Goal: Information Seeking & Learning: Learn about a topic

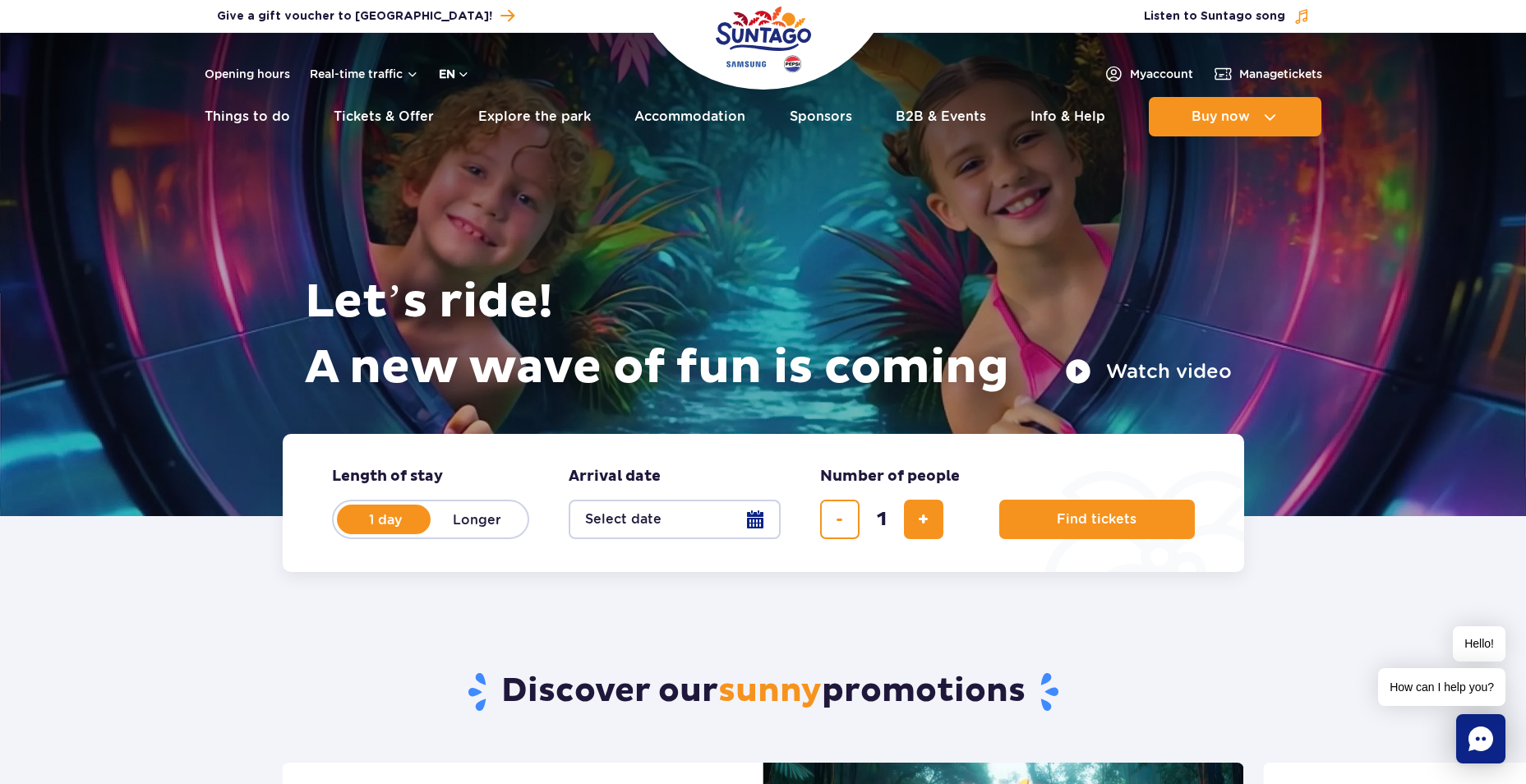
click at [452, 71] on button "en" at bounding box center [454, 73] width 31 height 16
click at [461, 110] on button "PL" at bounding box center [463, 113] width 45 height 16
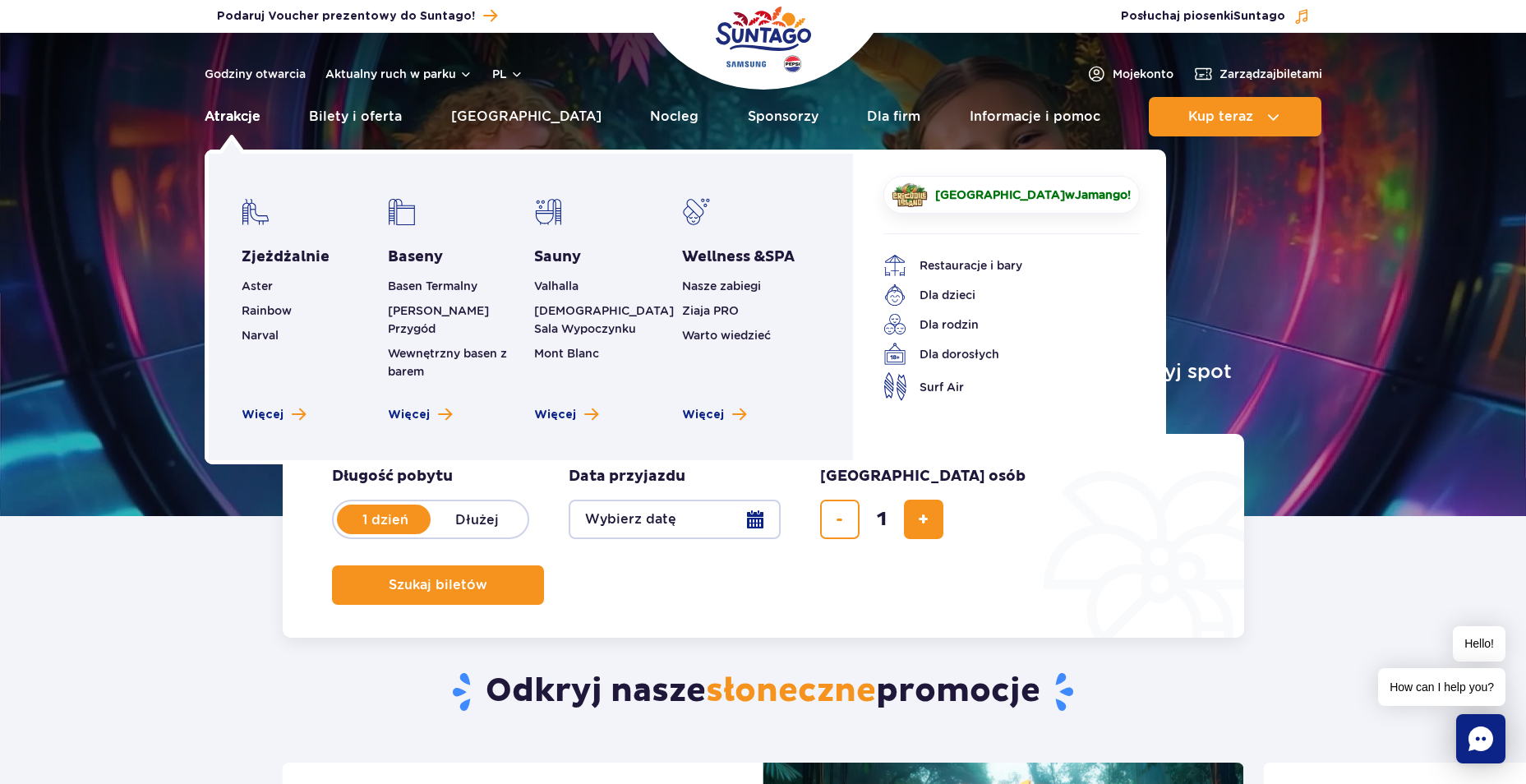
click at [239, 118] on link "Atrakcje" at bounding box center [233, 116] width 56 height 40
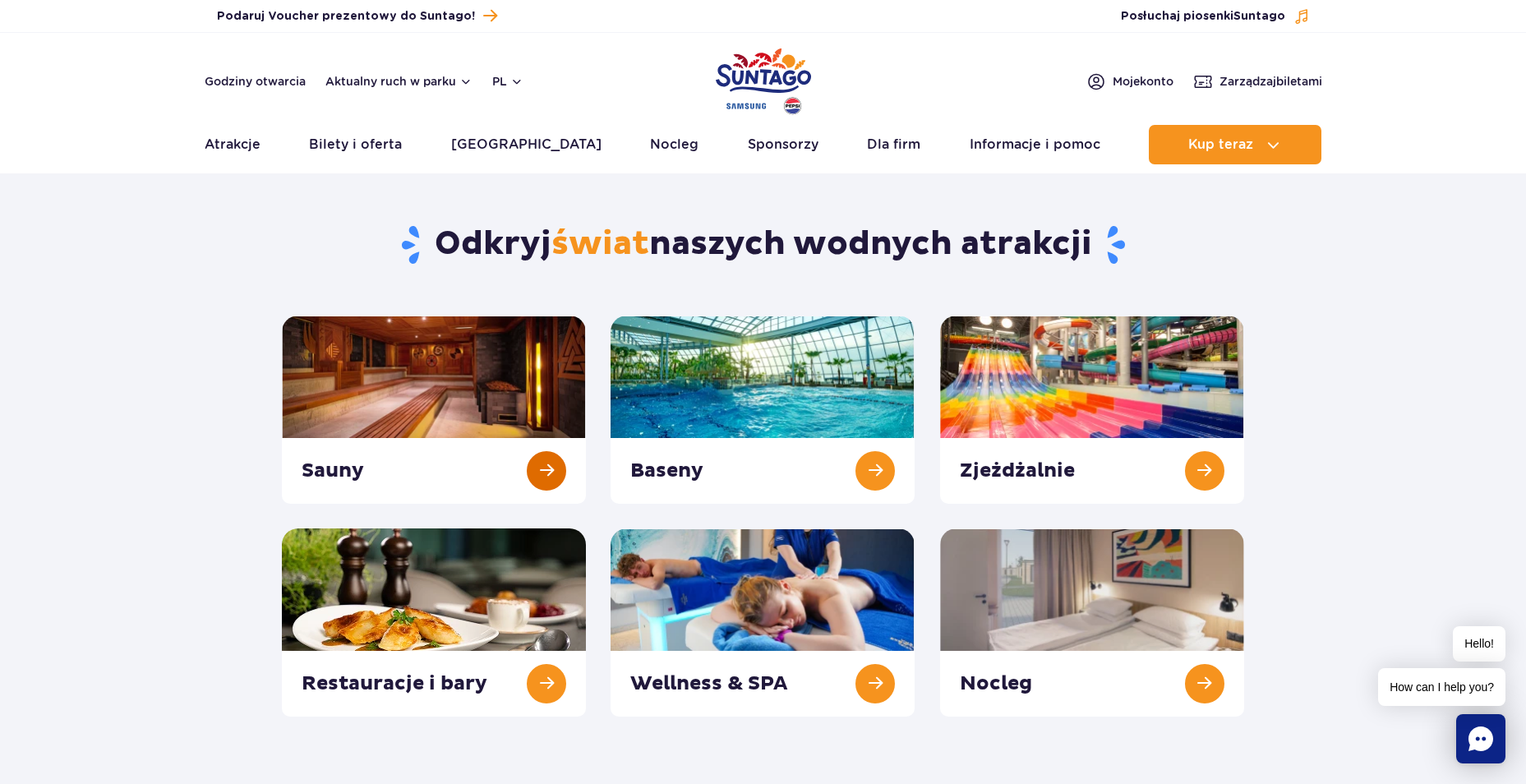
click at [399, 394] on link at bounding box center [434, 409] width 304 height 188
click at [747, 393] on link at bounding box center [762, 409] width 304 height 188
click at [757, 607] on link at bounding box center [762, 622] width 304 height 188
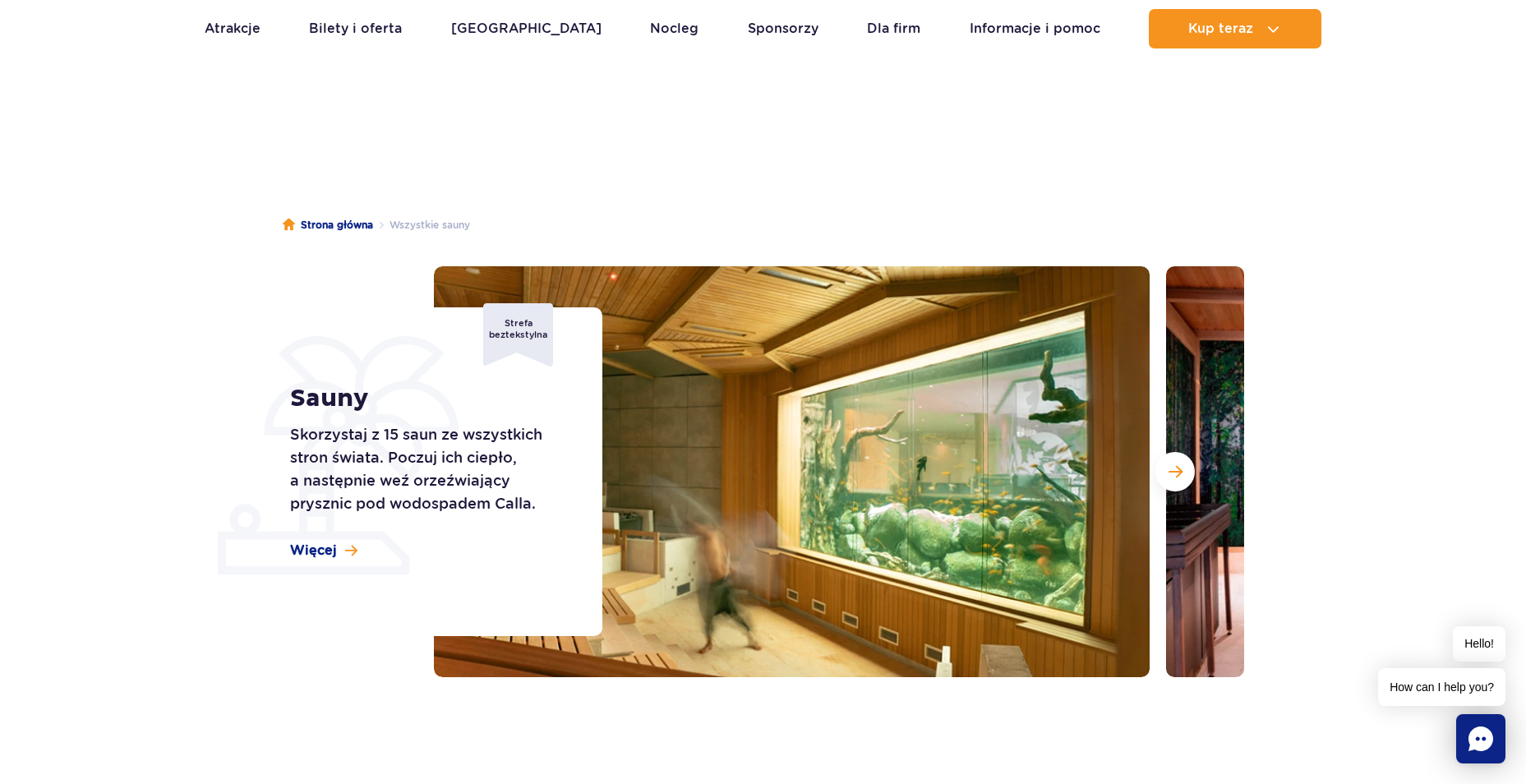
scroll to position [82, 0]
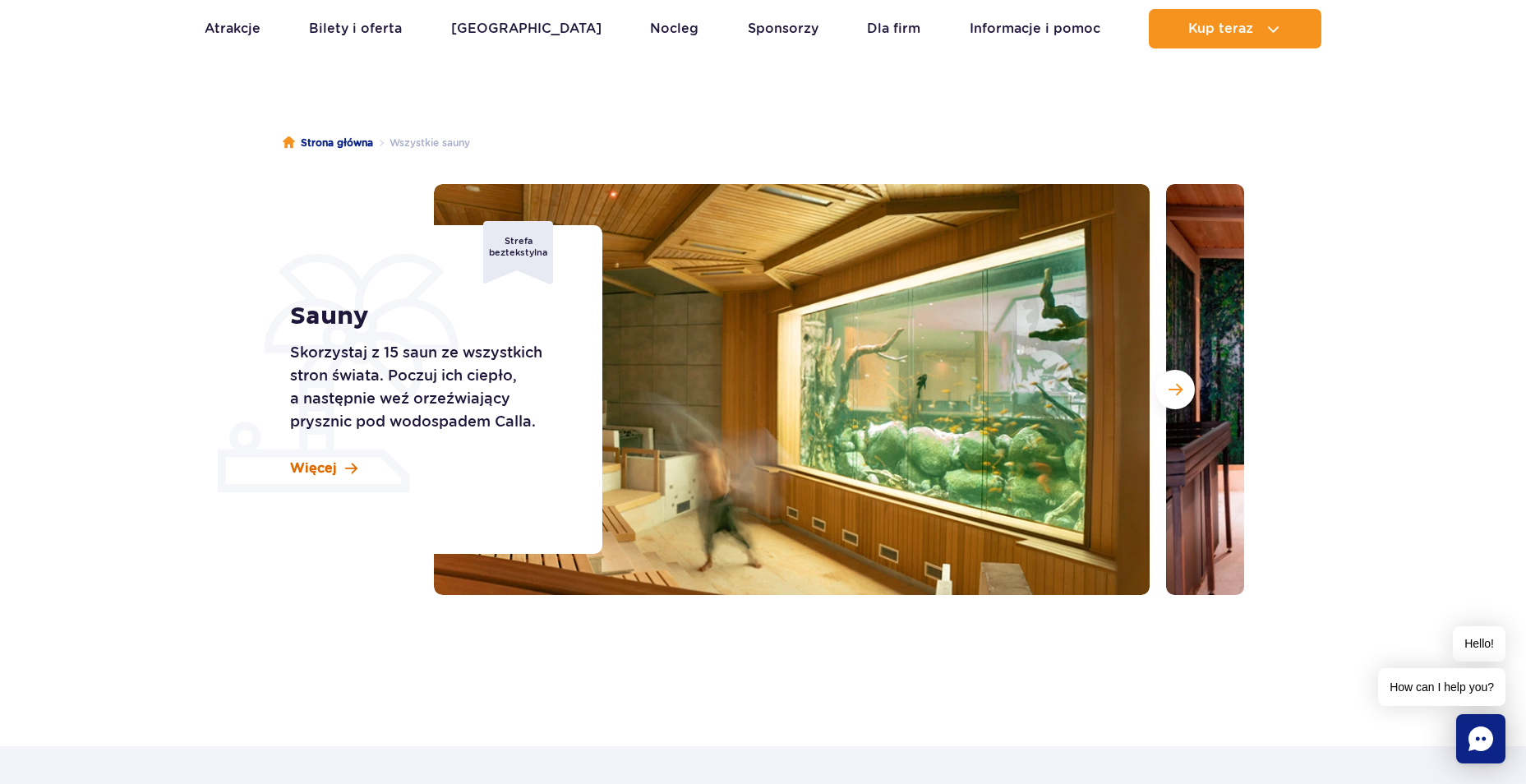
click at [350, 466] on span at bounding box center [351, 468] width 13 height 14
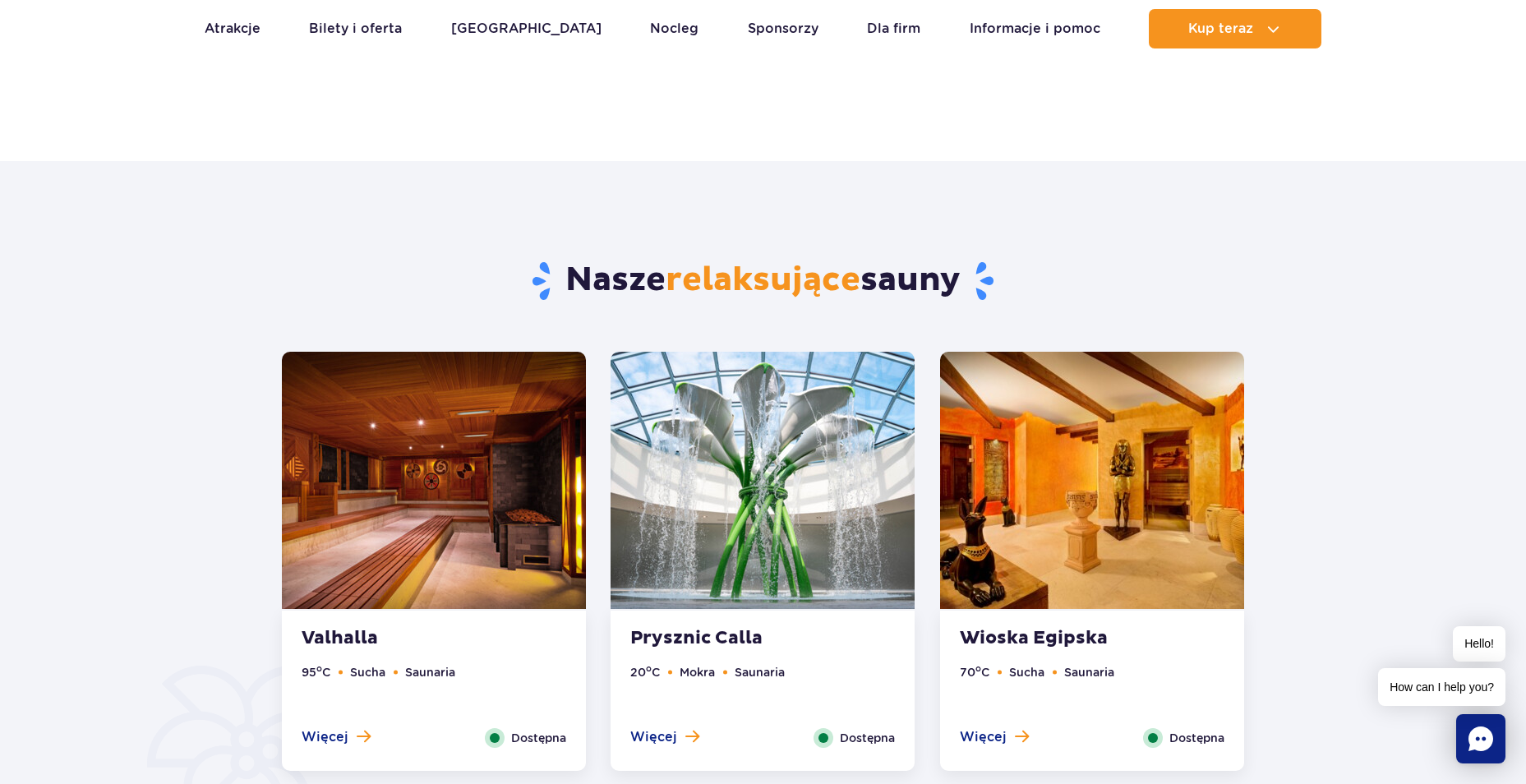
scroll to position [499, 0]
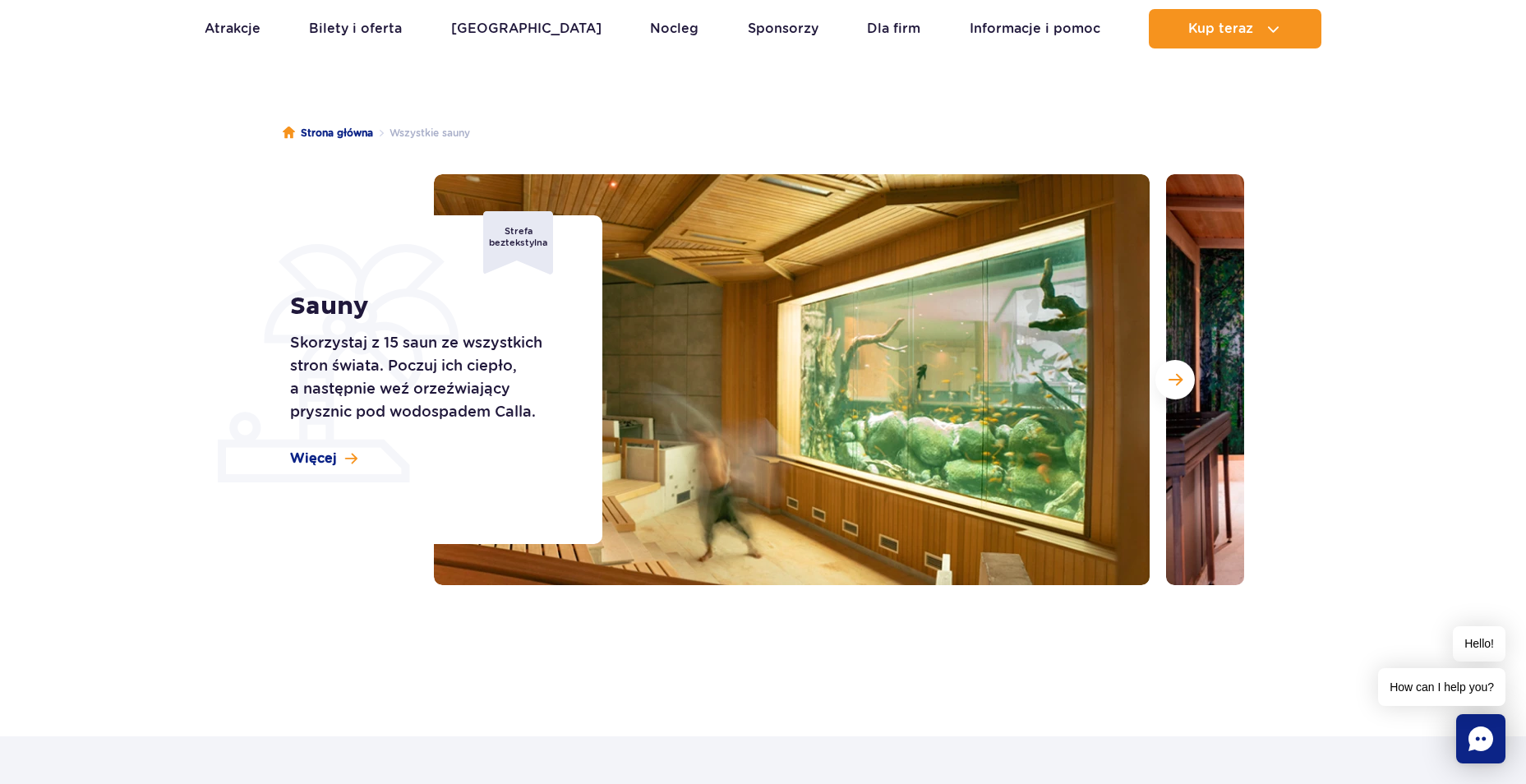
scroll to position [82, 0]
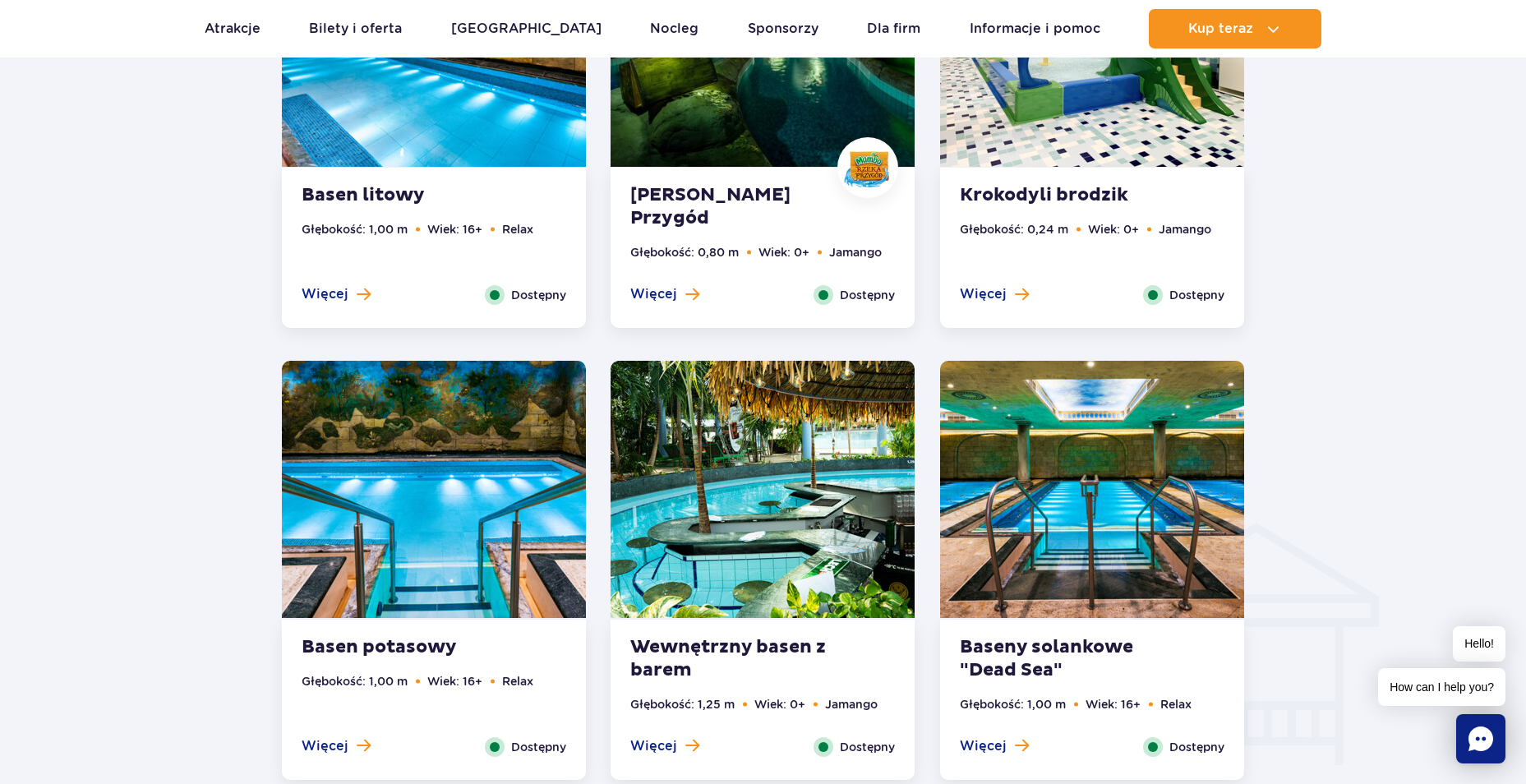
scroll to position [1396, 0]
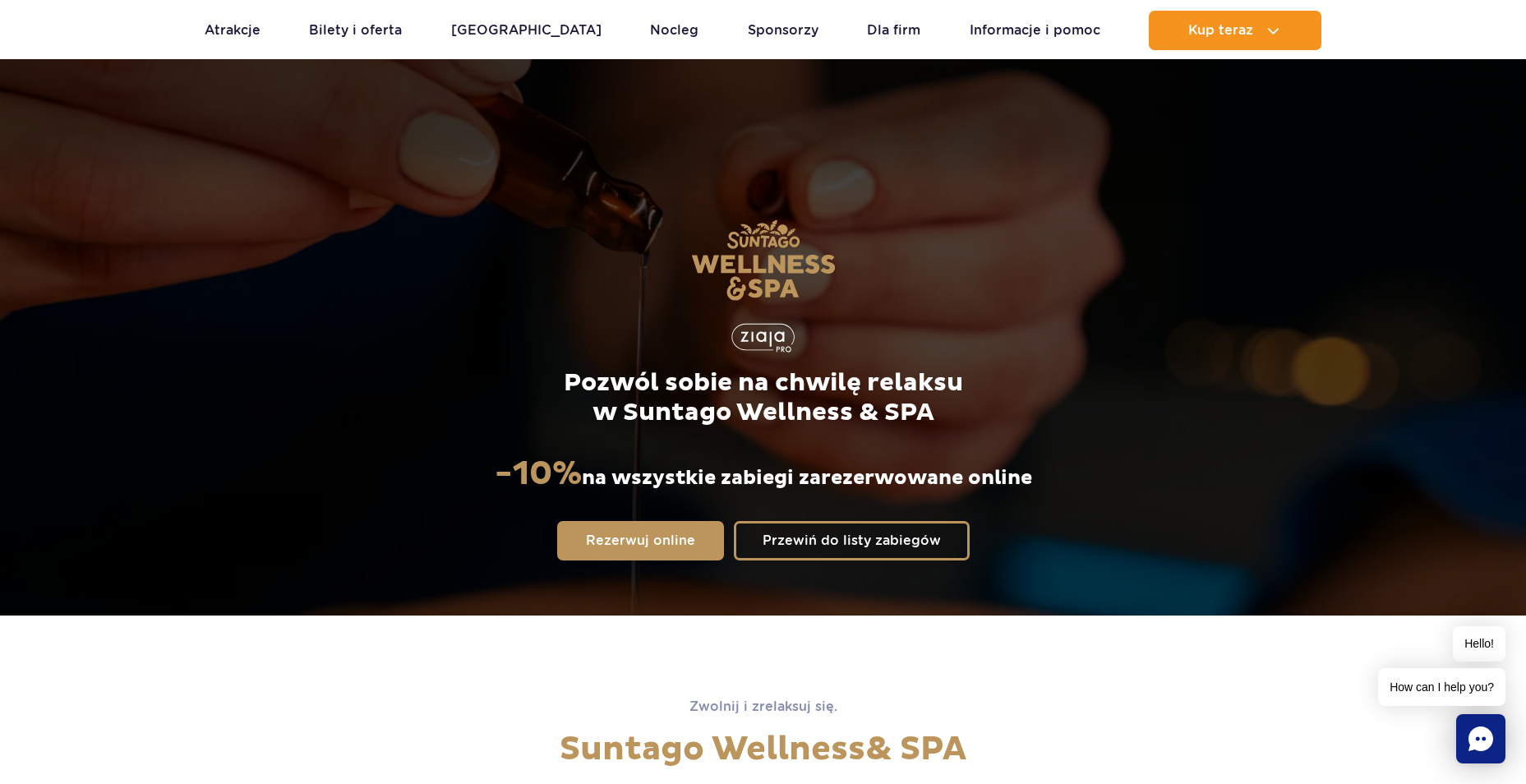
scroll to position [246, 0]
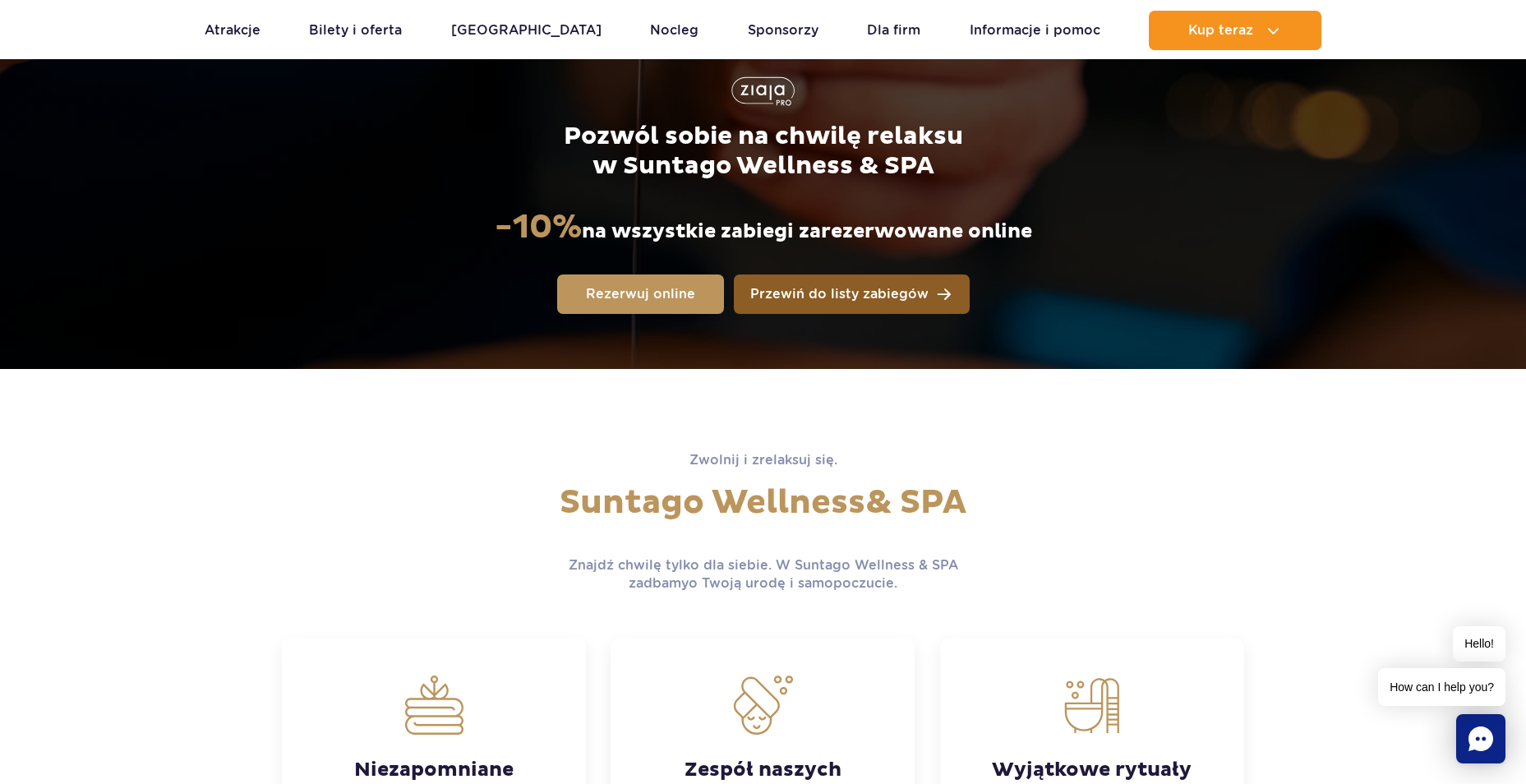
click at [853, 294] on span "Przewiń do listy zabiegów" at bounding box center [839, 294] width 179 height 14
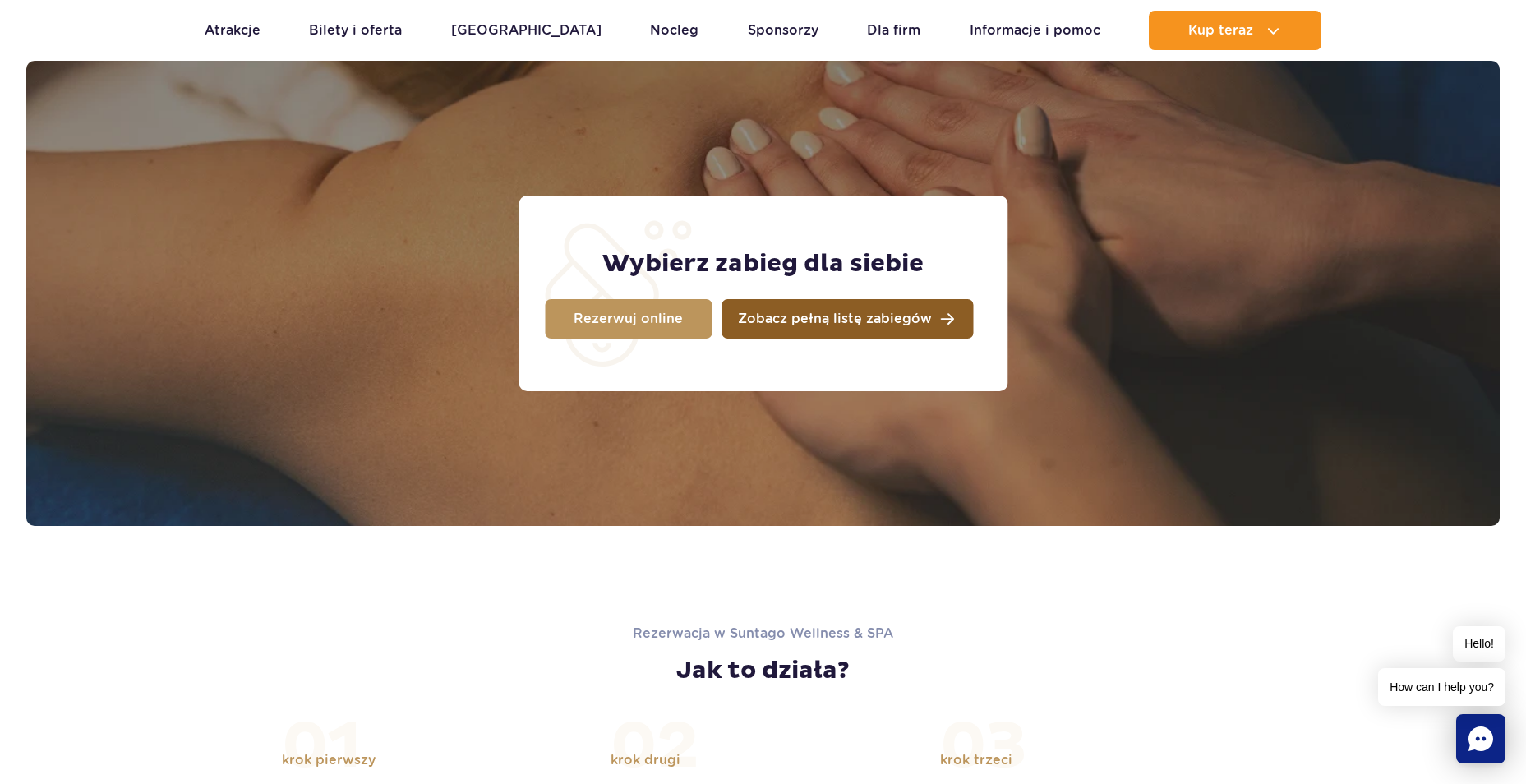
scroll to position [1296, 0]
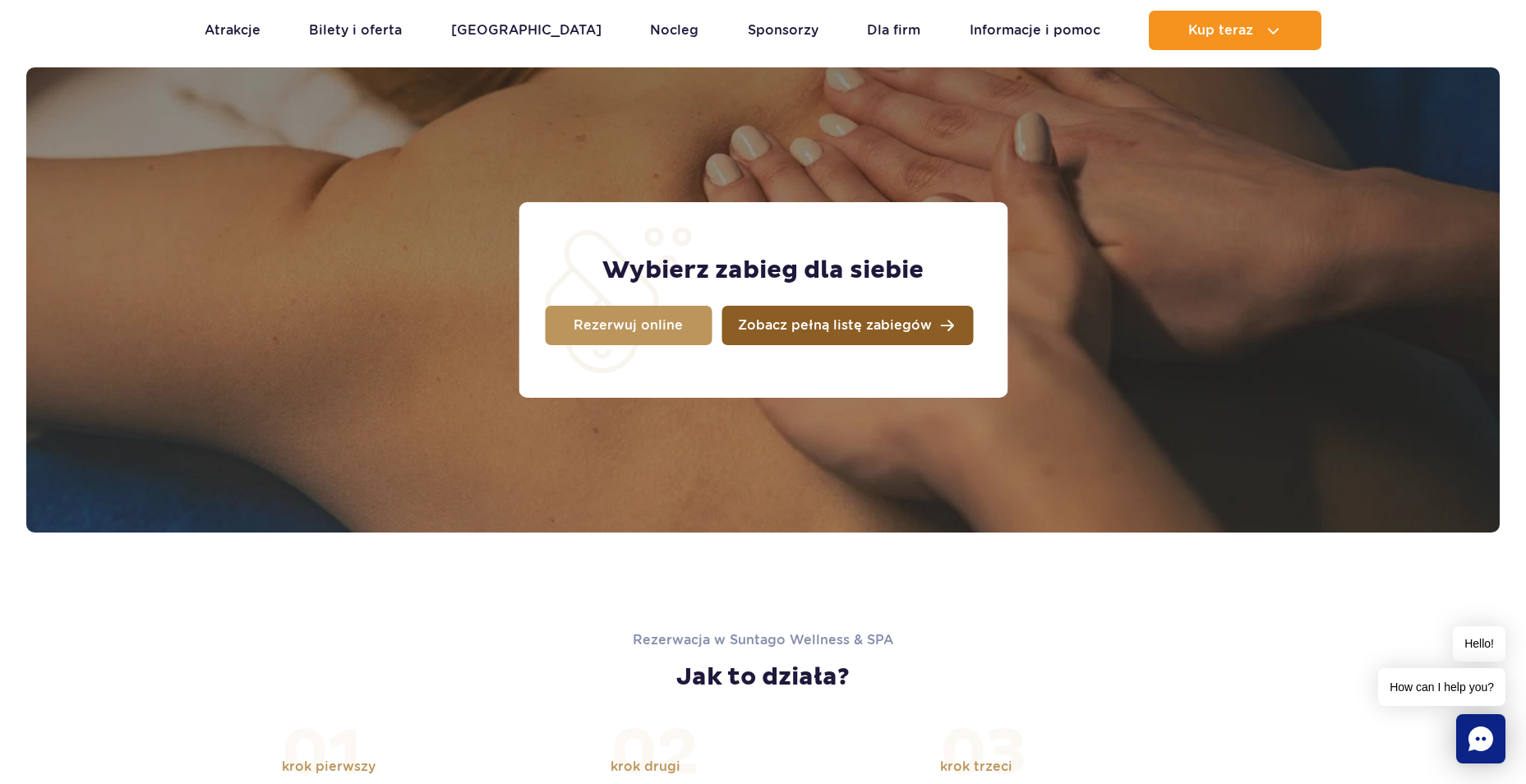
click at [796, 330] on span "Zobacz pełną listę zabiegów" at bounding box center [834, 325] width 194 height 14
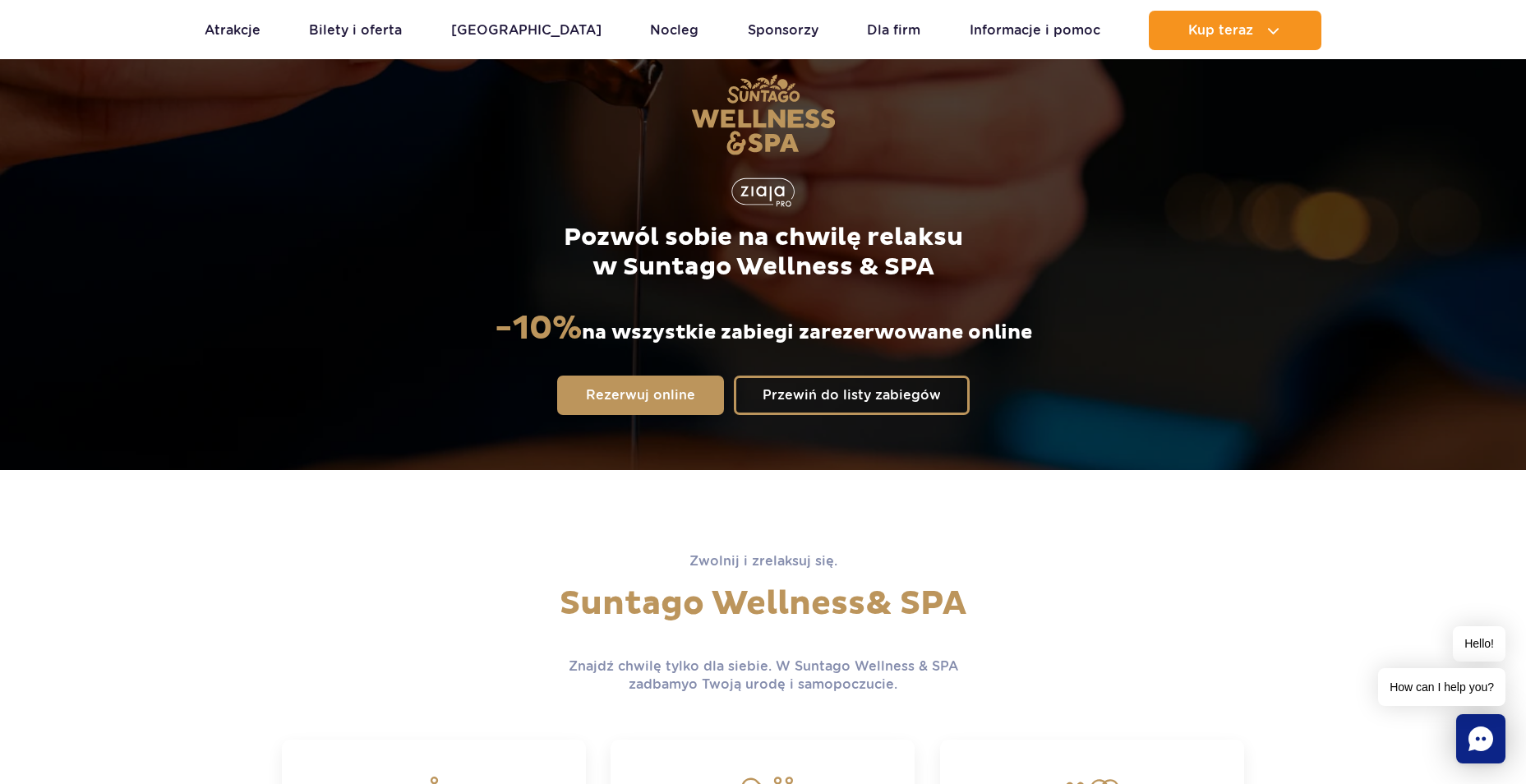
scroll to position [0, 0]
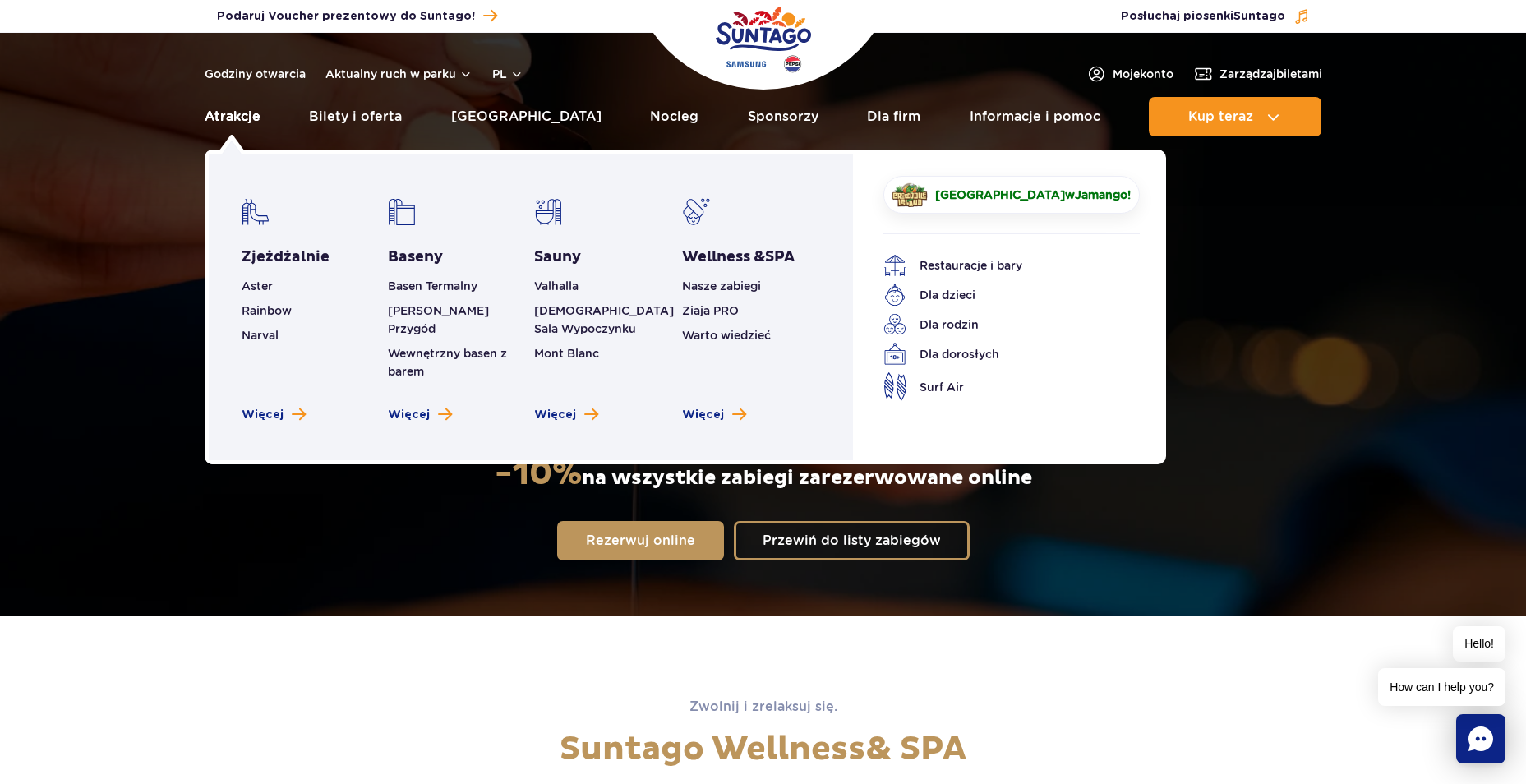
click at [234, 113] on link "Atrakcje" at bounding box center [233, 116] width 56 height 40
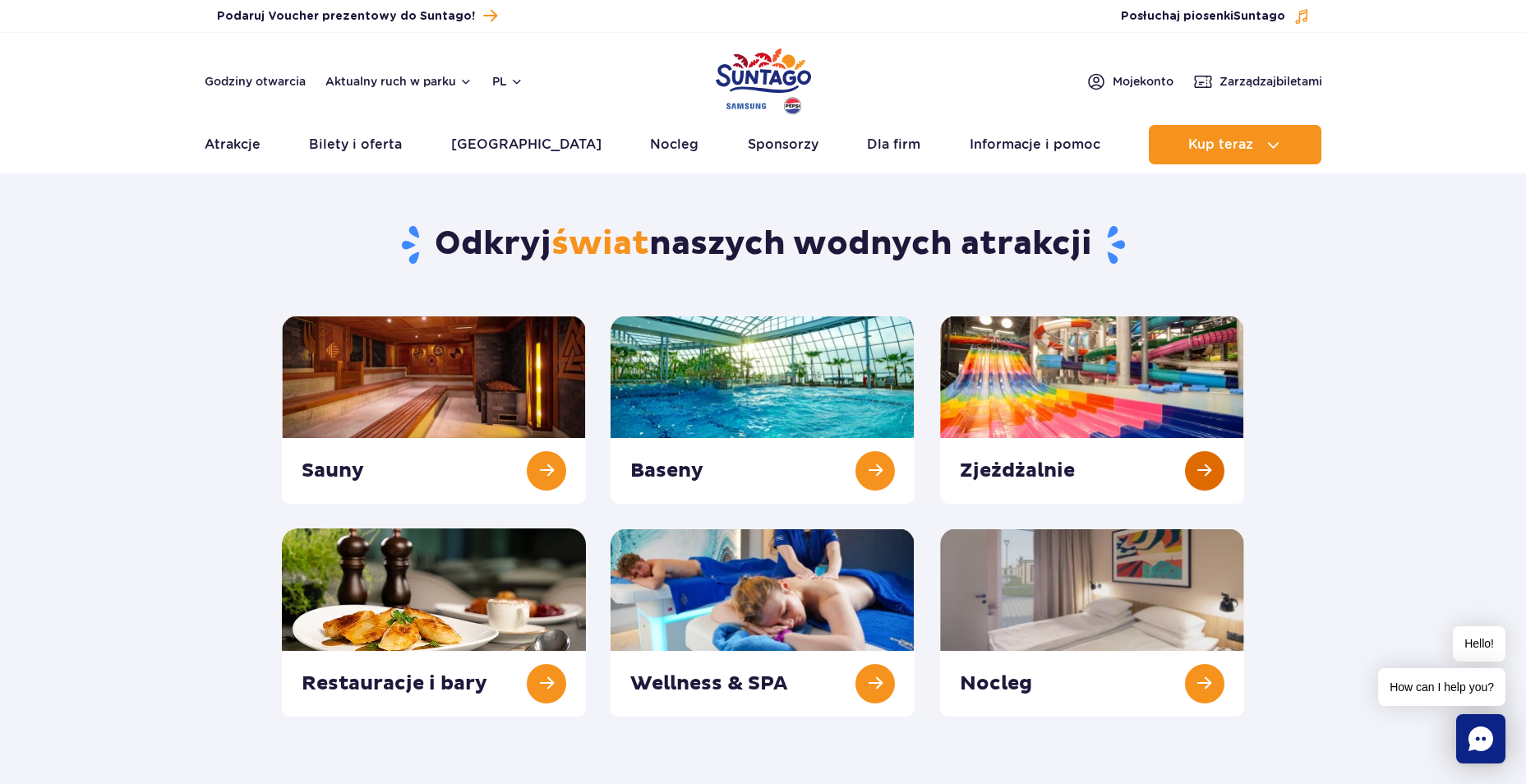
click at [1042, 378] on link at bounding box center [1091, 409] width 304 height 188
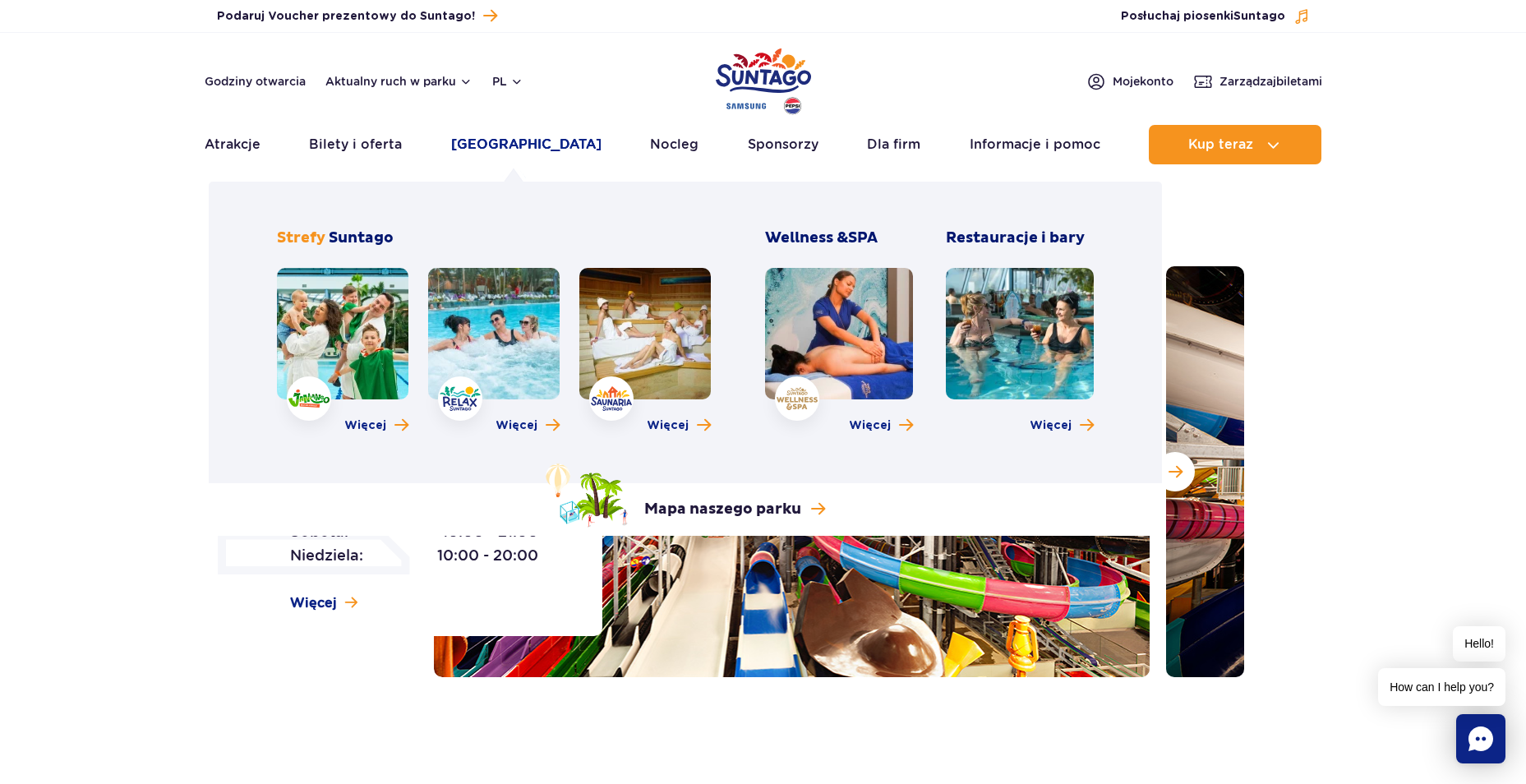
click at [524, 144] on link "[GEOGRAPHIC_DATA]" at bounding box center [526, 144] width 151 height 40
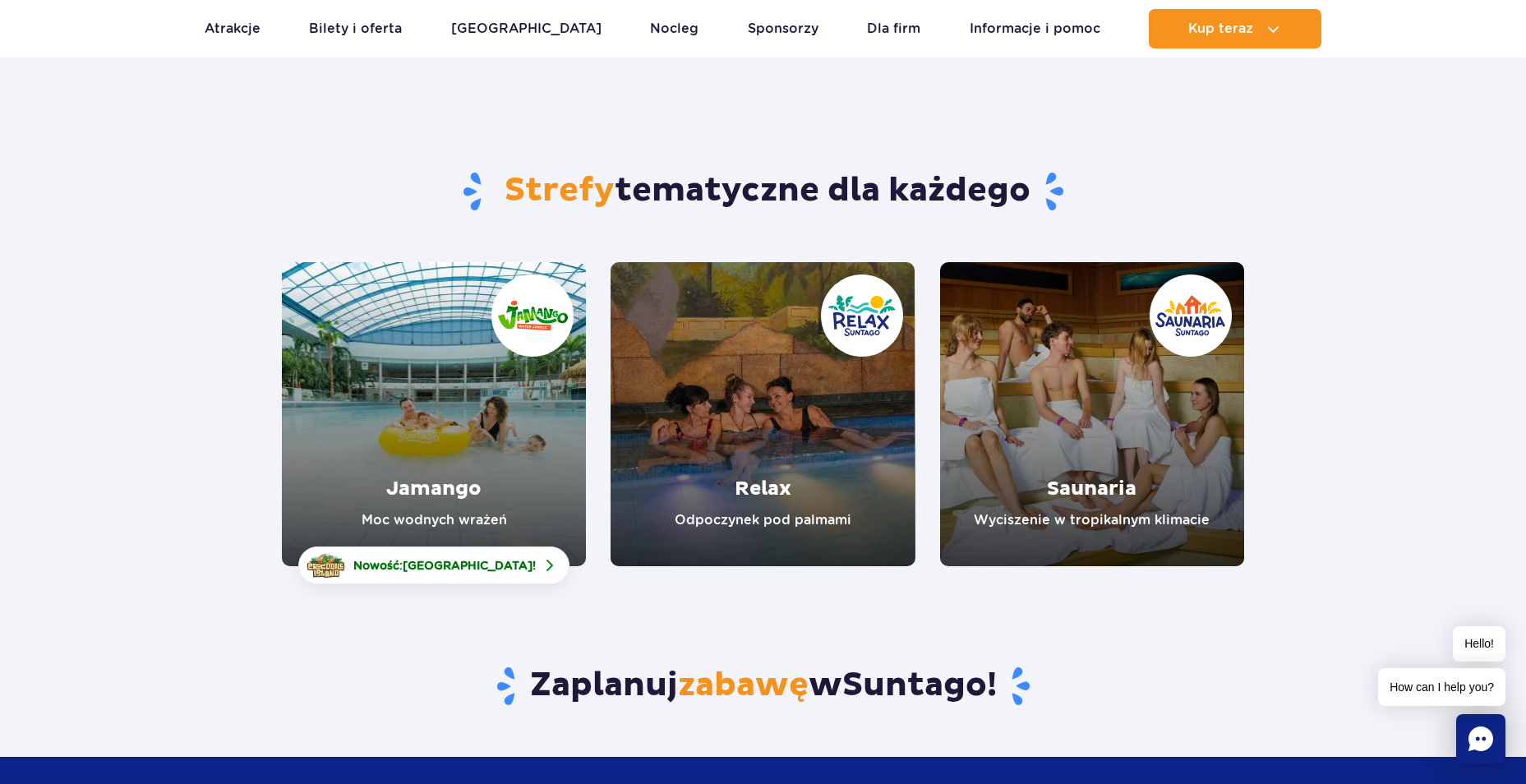
scroll to position [82, 0]
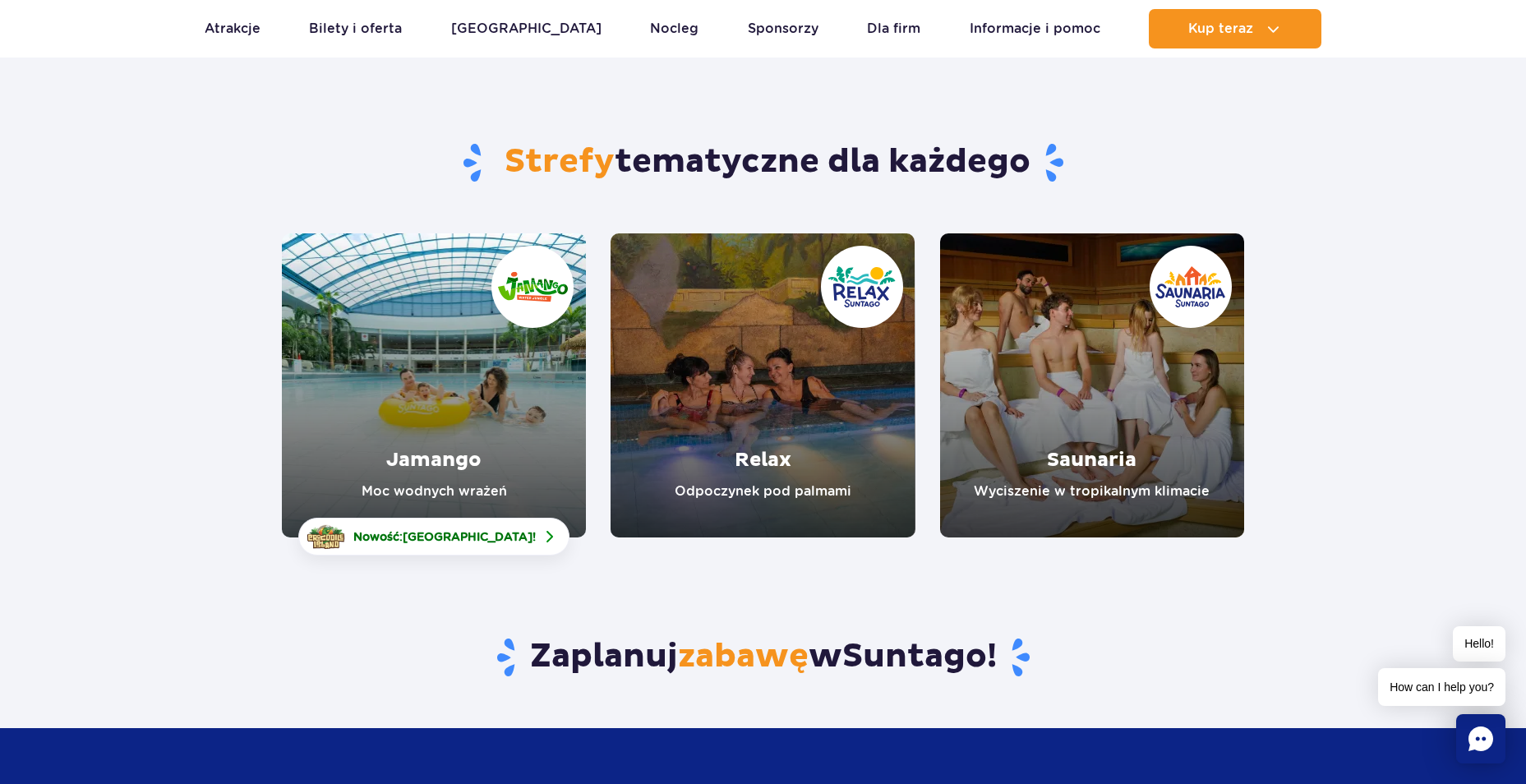
click at [406, 420] on link "Jamango" at bounding box center [434, 385] width 304 height 304
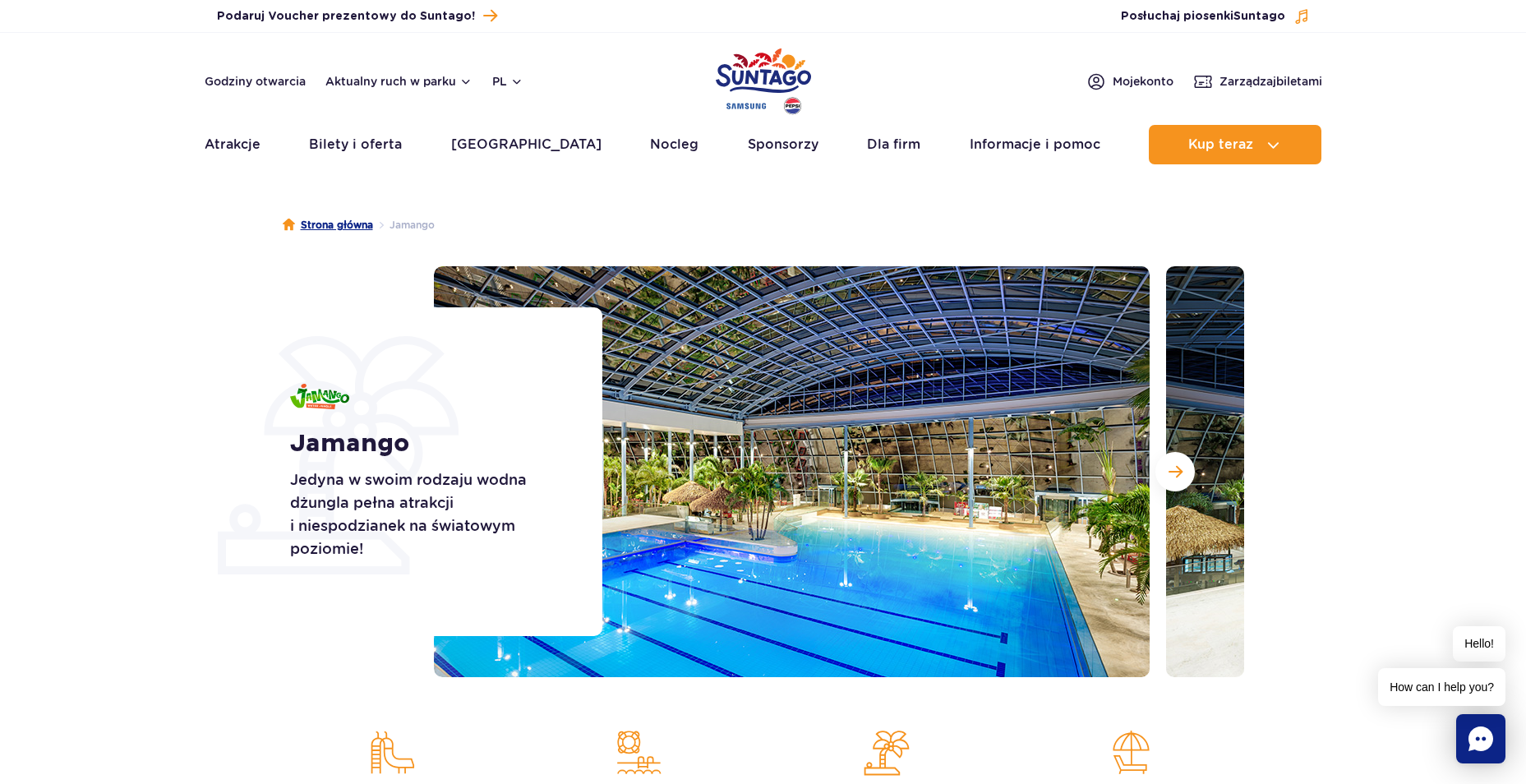
click at [326, 220] on link "Strona główna" at bounding box center [328, 225] width 91 height 16
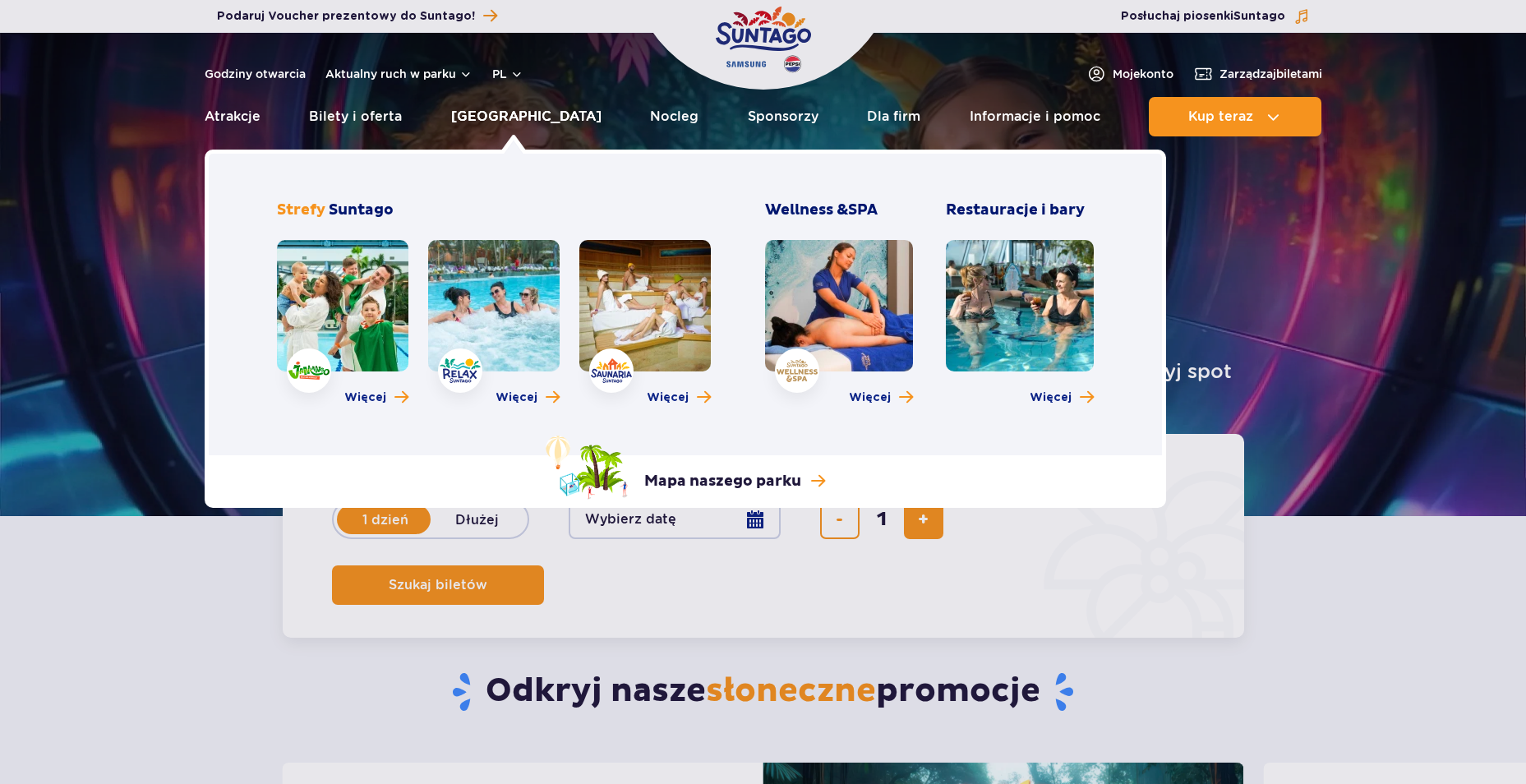
click at [540, 113] on link "[GEOGRAPHIC_DATA]" at bounding box center [526, 116] width 151 height 40
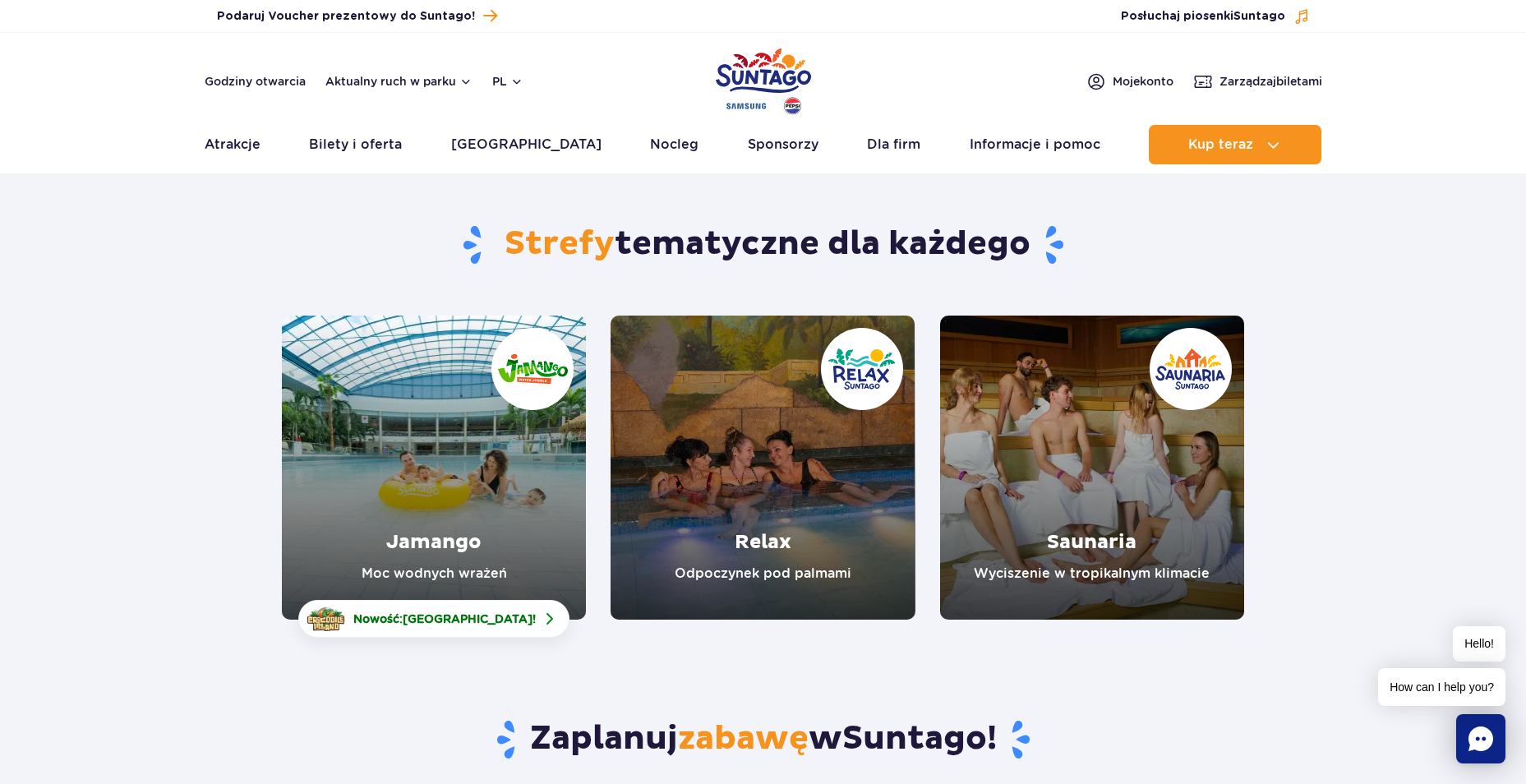
click at [761, 464] on link "Relax" at bounding box center [762, 467] width 304 height 304
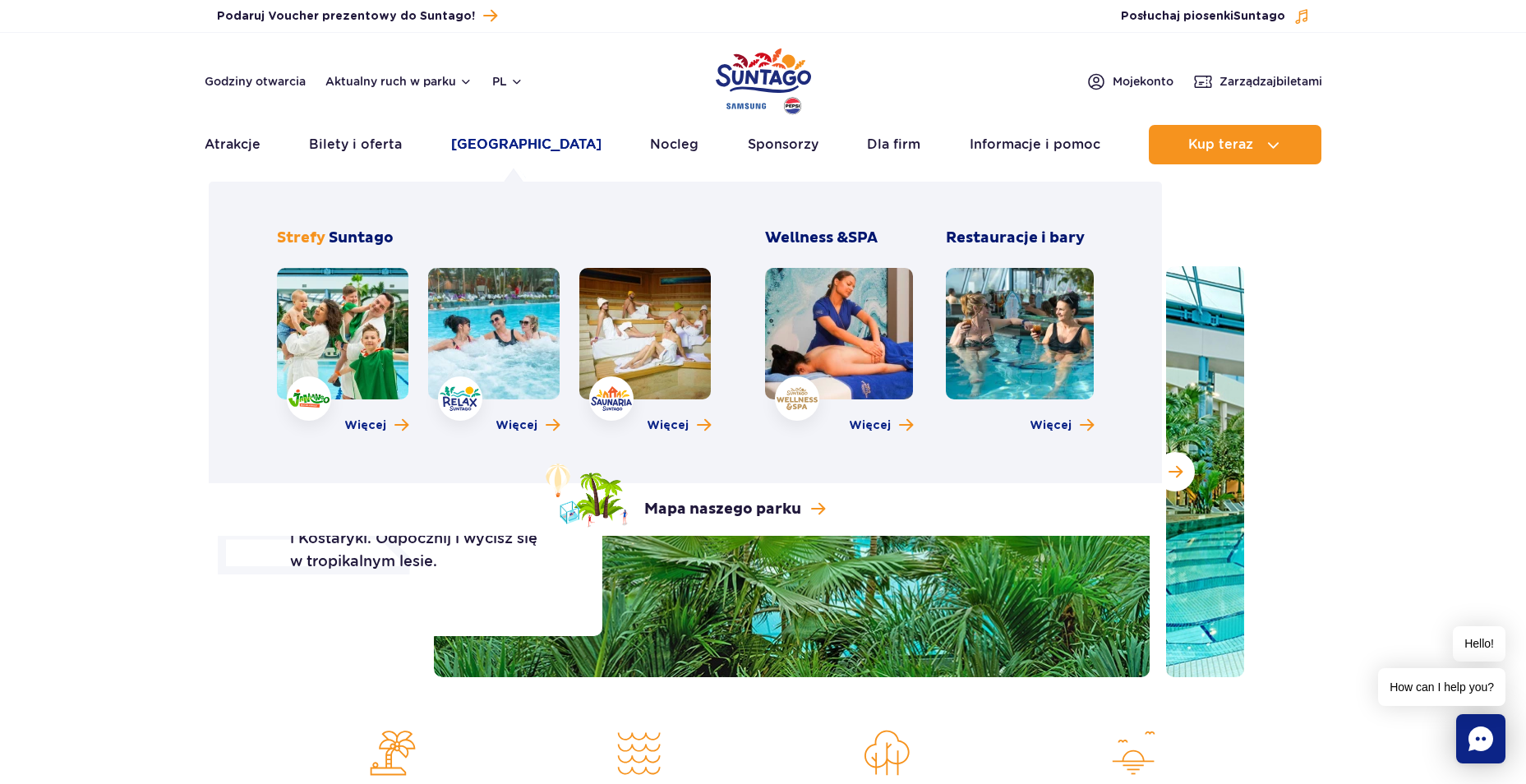
click at [495, 144] on link "[GEOGRAPHIC_DATA]" at bounding box center [526, 144] width 151 height 40
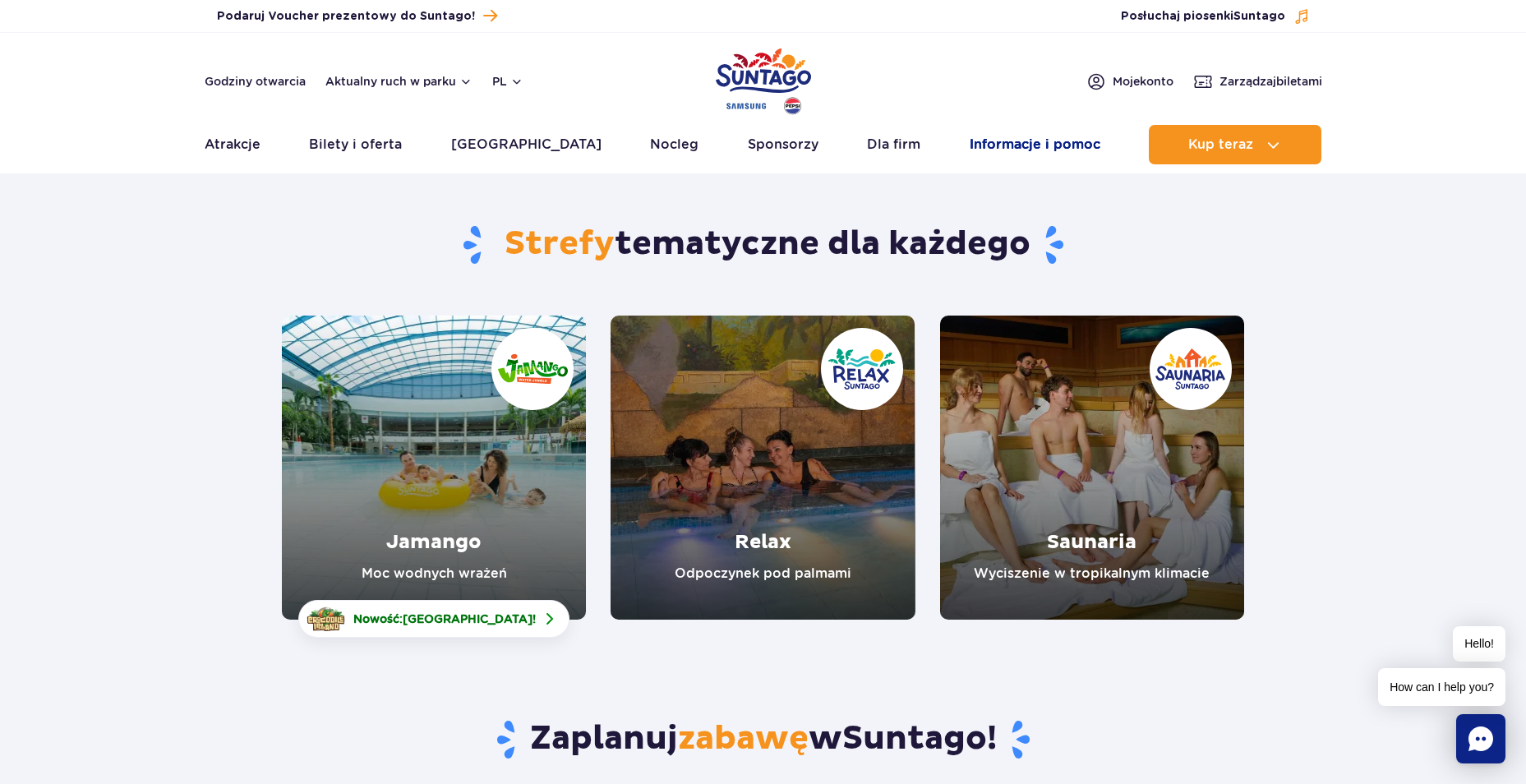
click at [1007, 145] on link "Informacje i pomoc" at bounding box center [1034, 144] width 130 height 40
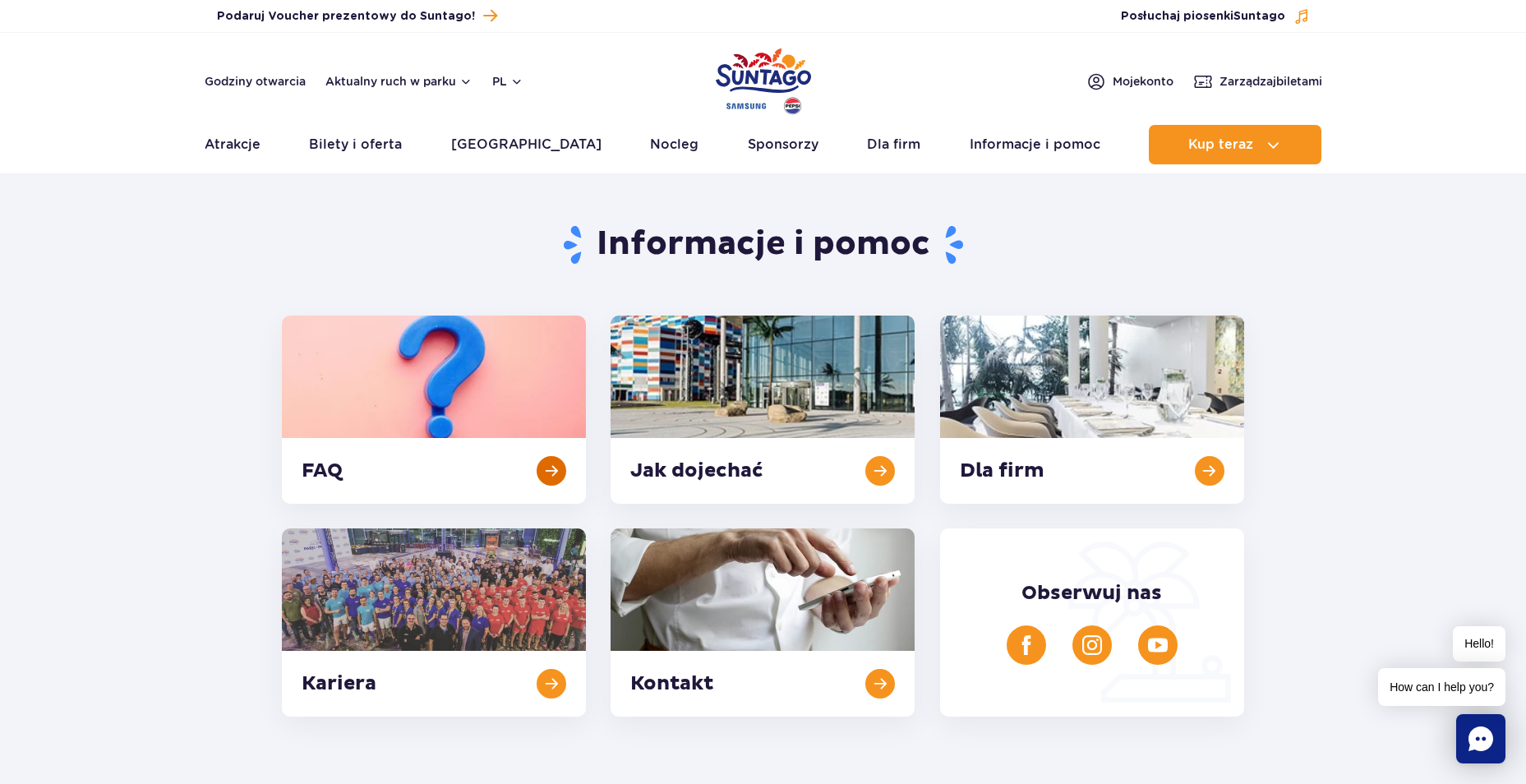
click at [465, 404] on link at bounding box center [434, 409] width 304 height 188
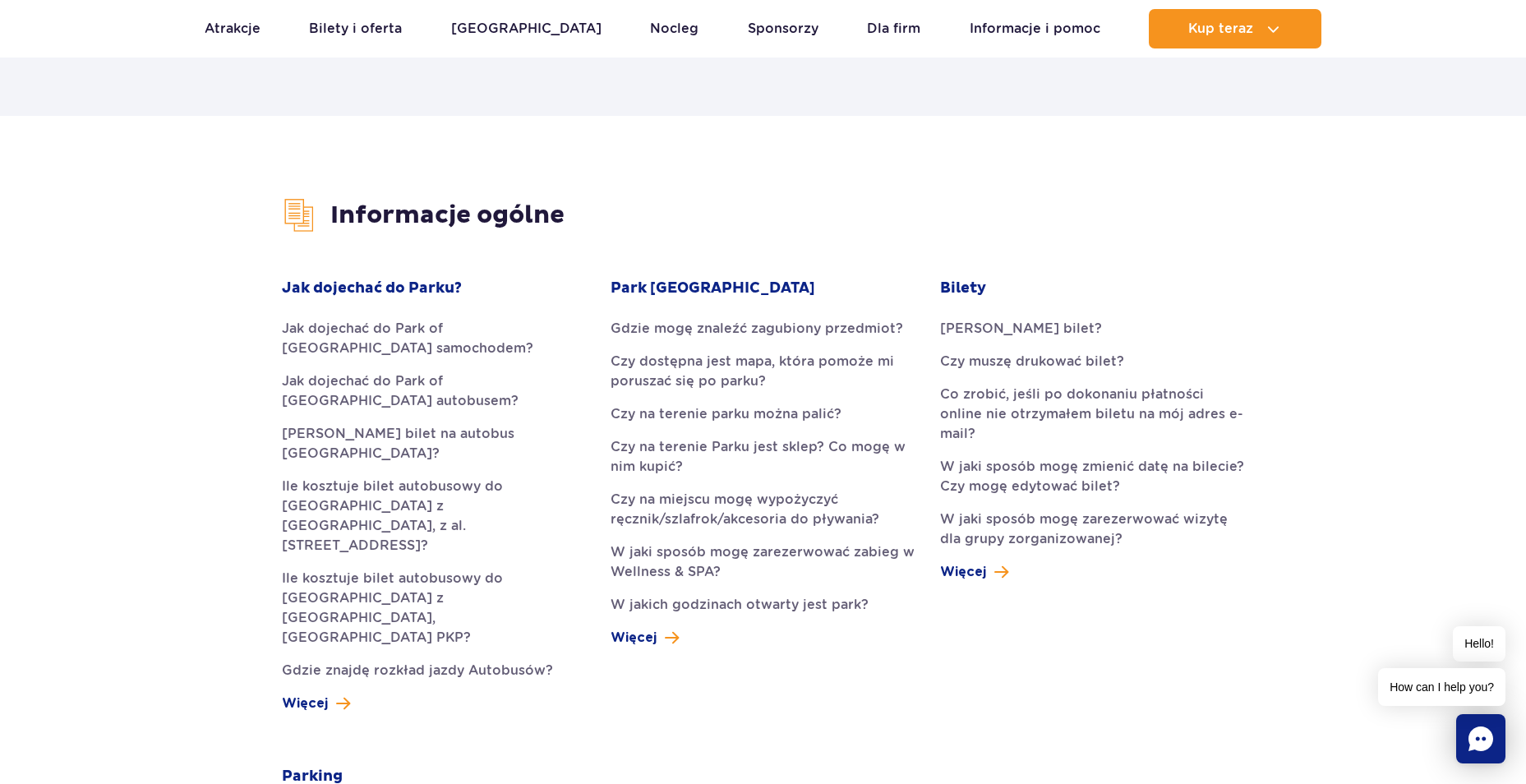
scroll to position [328, 0]
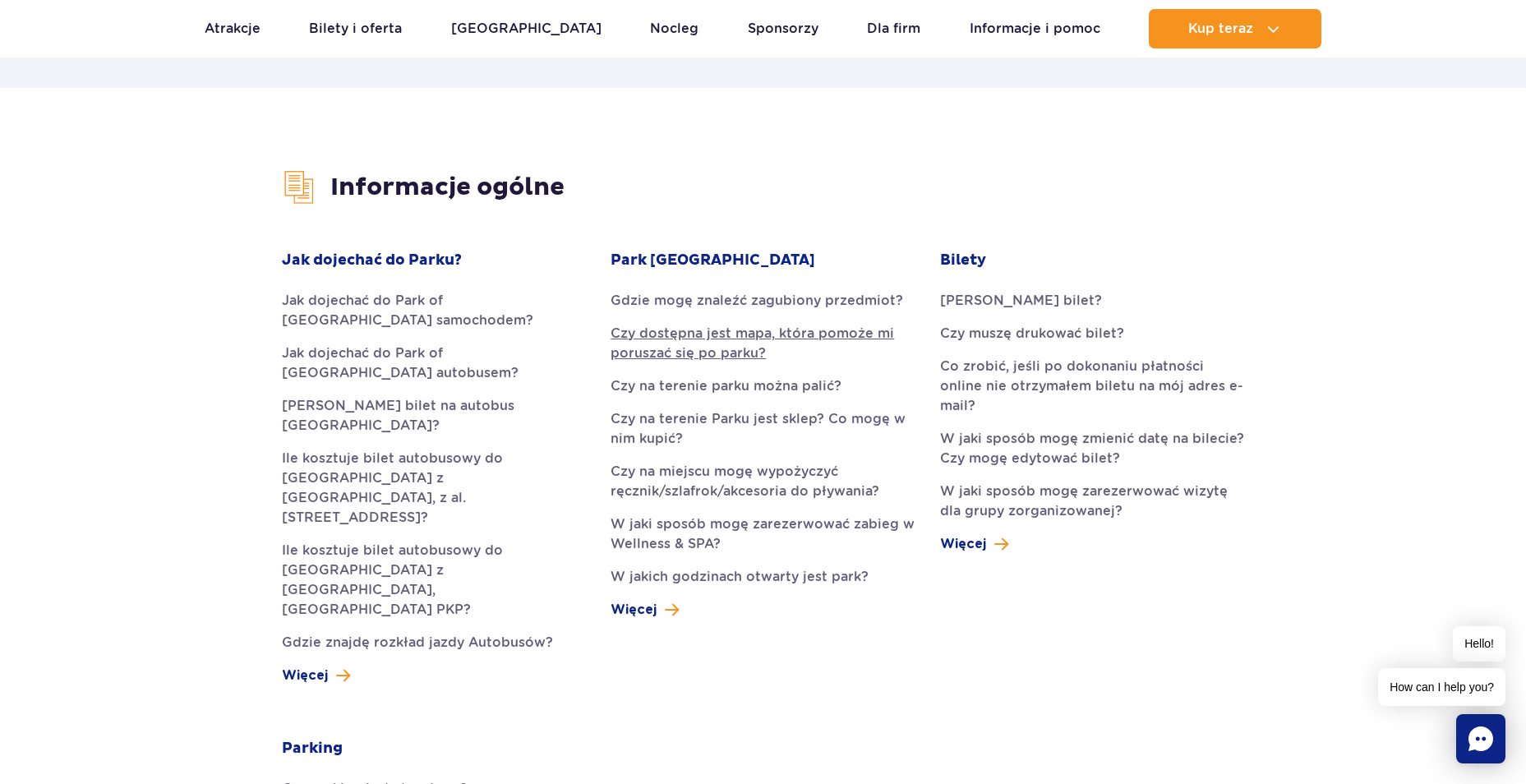
click at [707, 340] on link "Czy dostępna jest mapa, która pomoże mi poruszać się po parku?" at bounding box center [762, 343] width 304 height 40
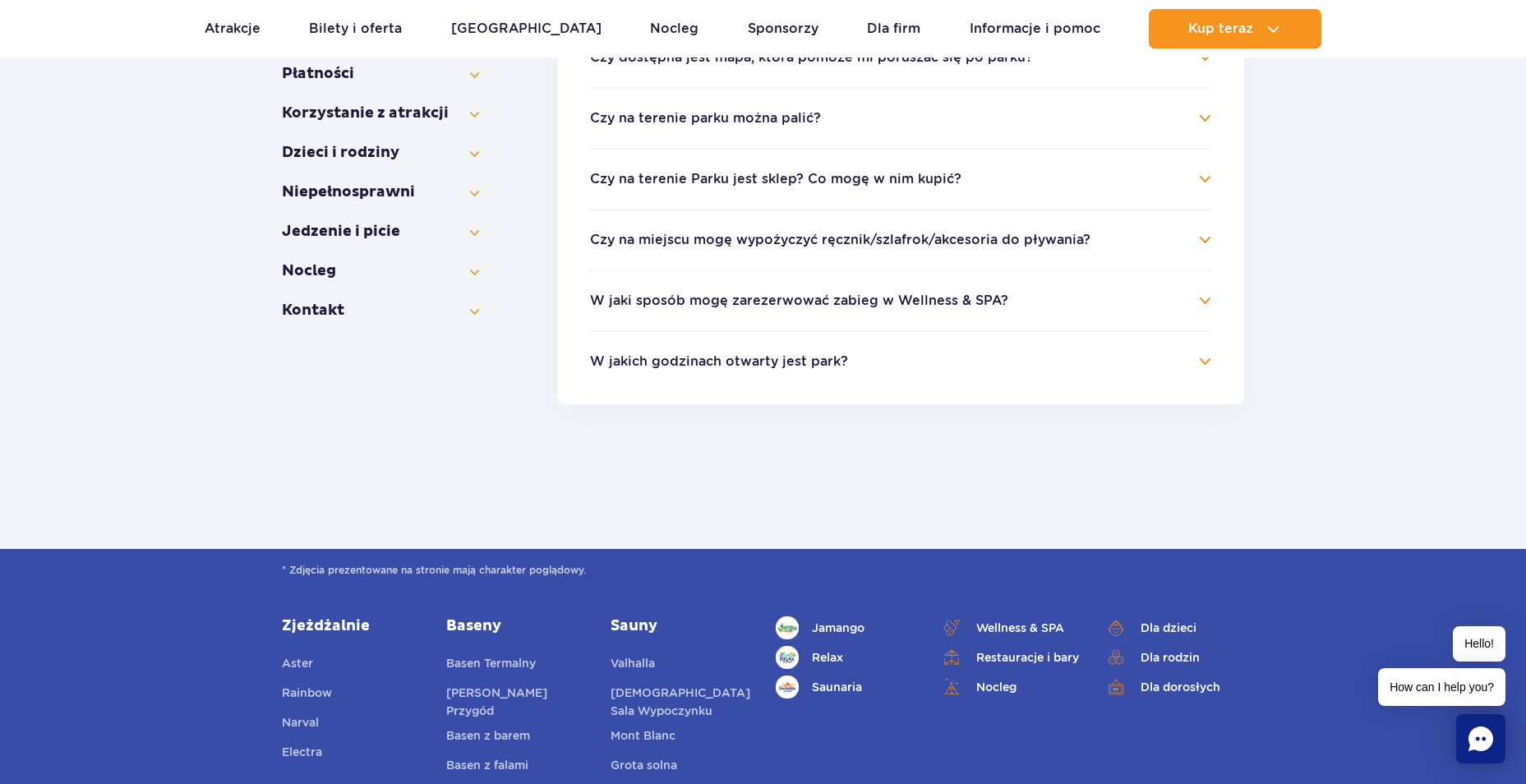
scroll to position [82, 0]
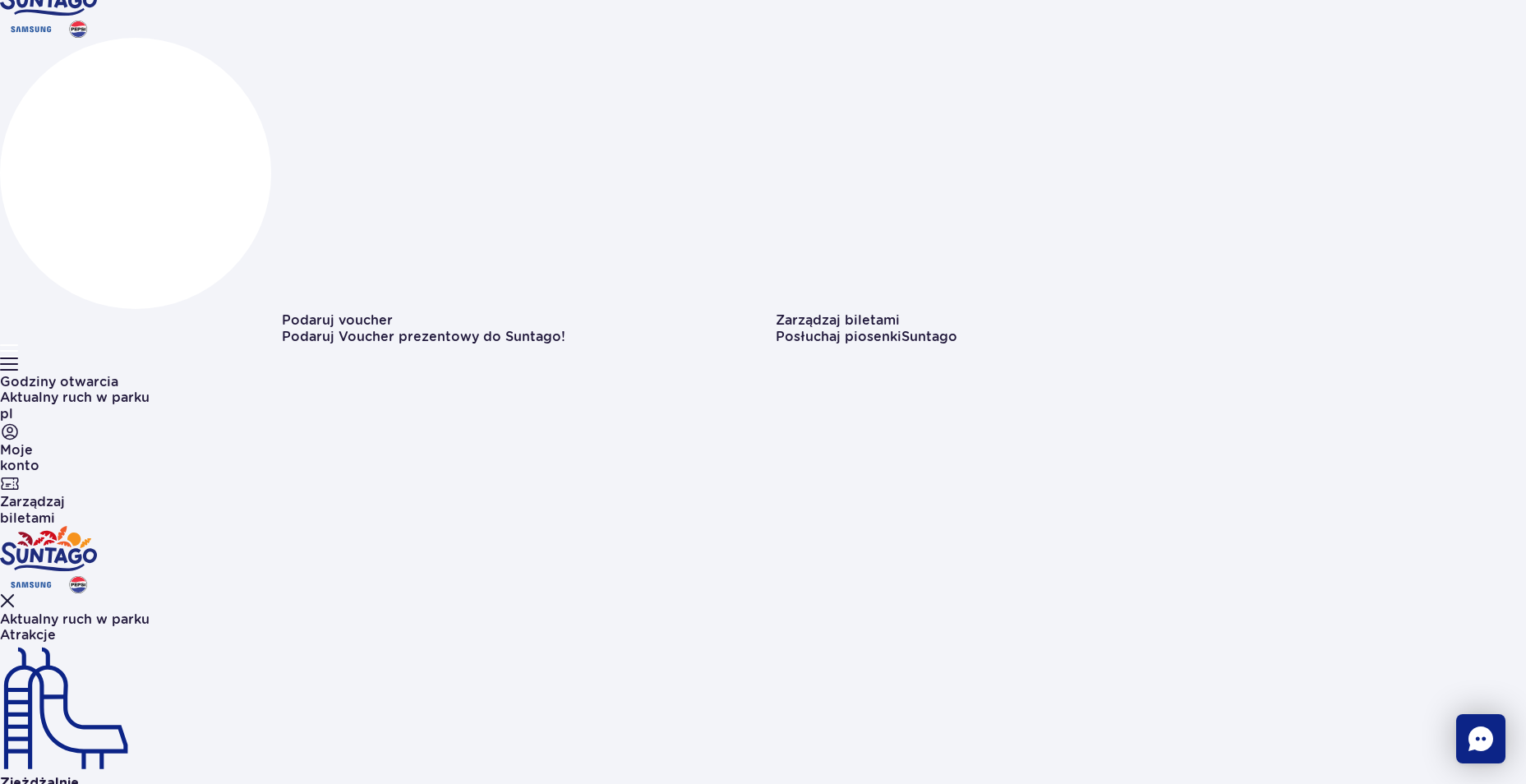
scroll to position [100, 0]
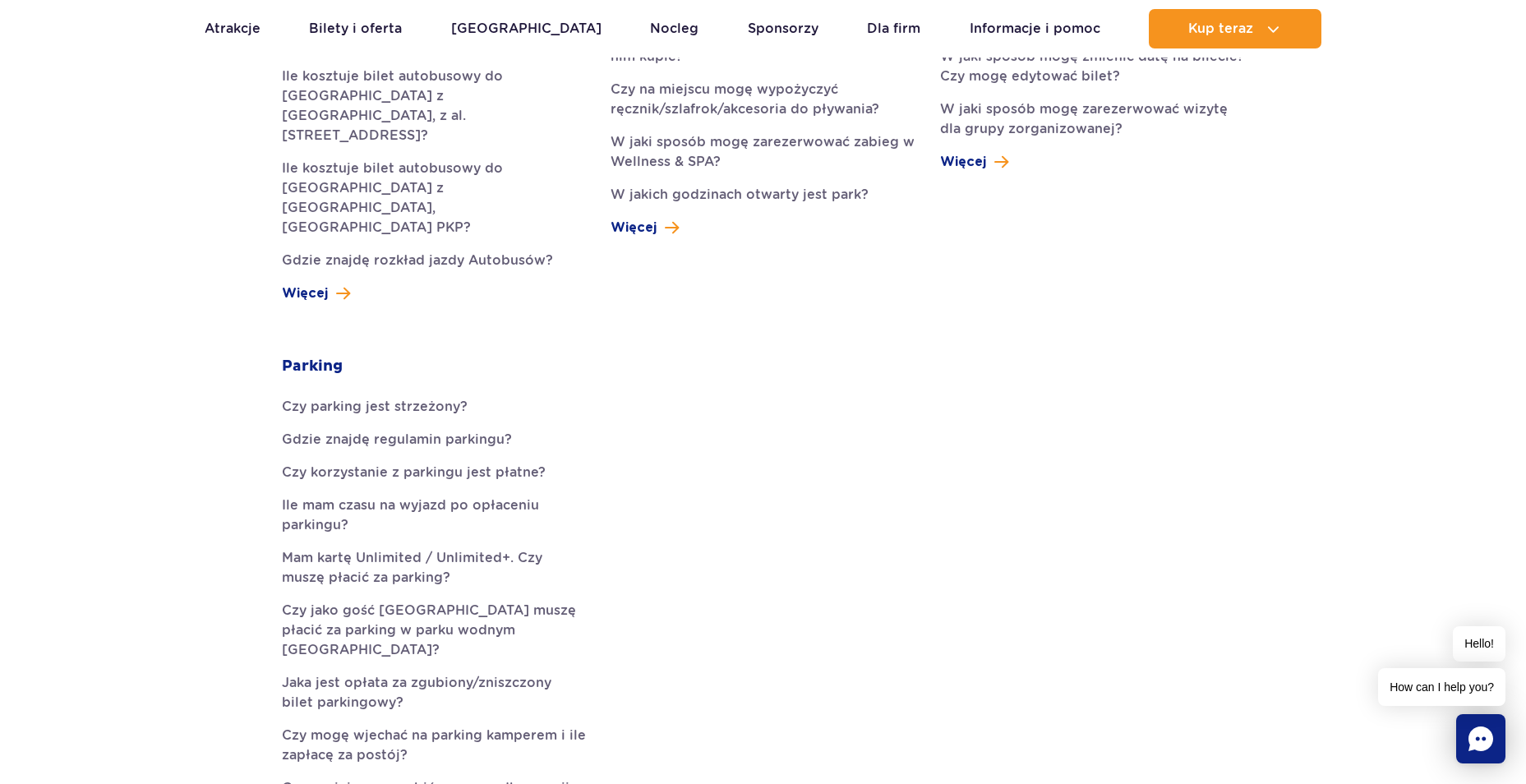
scroll to position [740, 0]
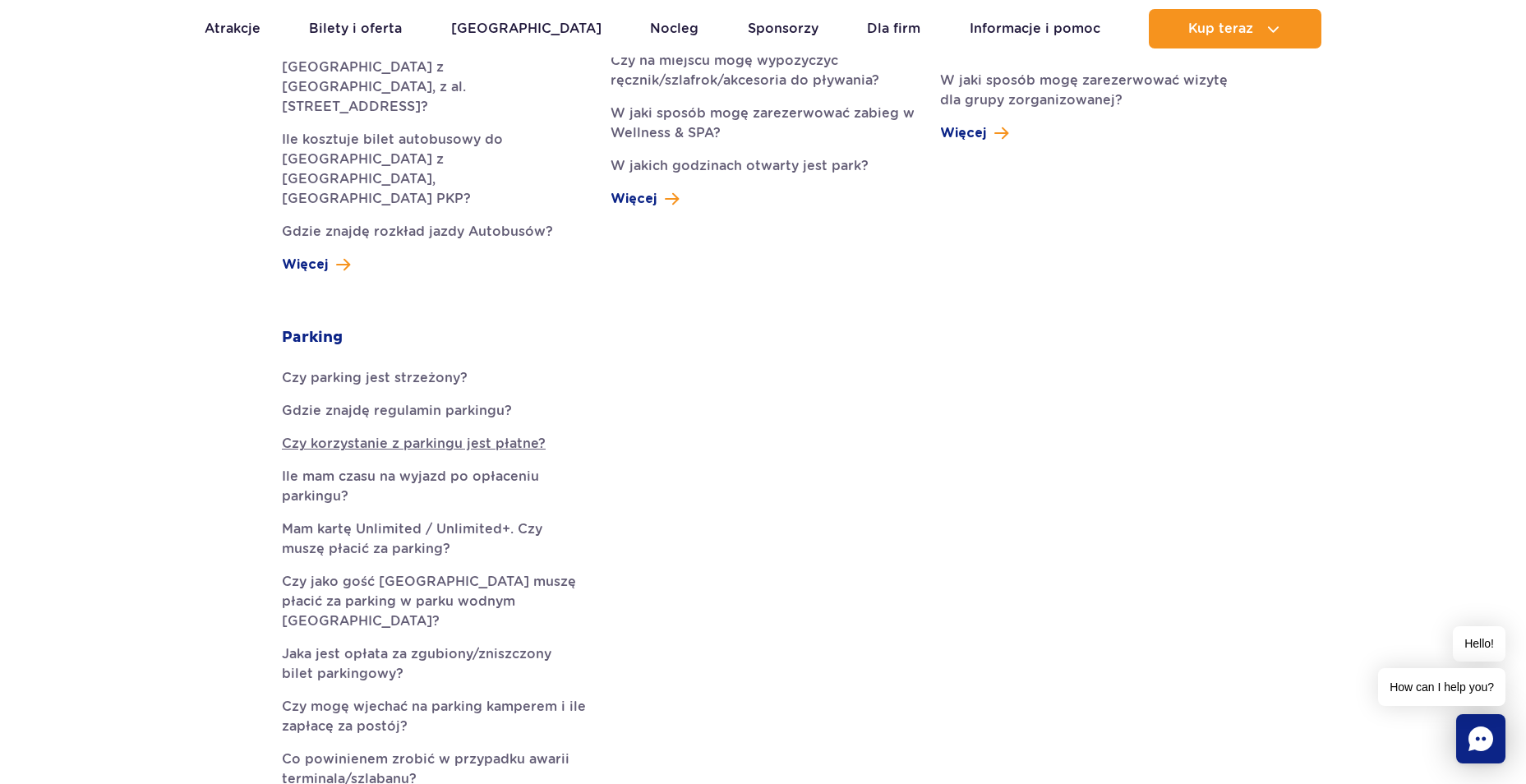
click at [412, 434] on link "Czy korzystanie z parkingu jest płatne?" at bounding box center [434, 443] width 304 height 19
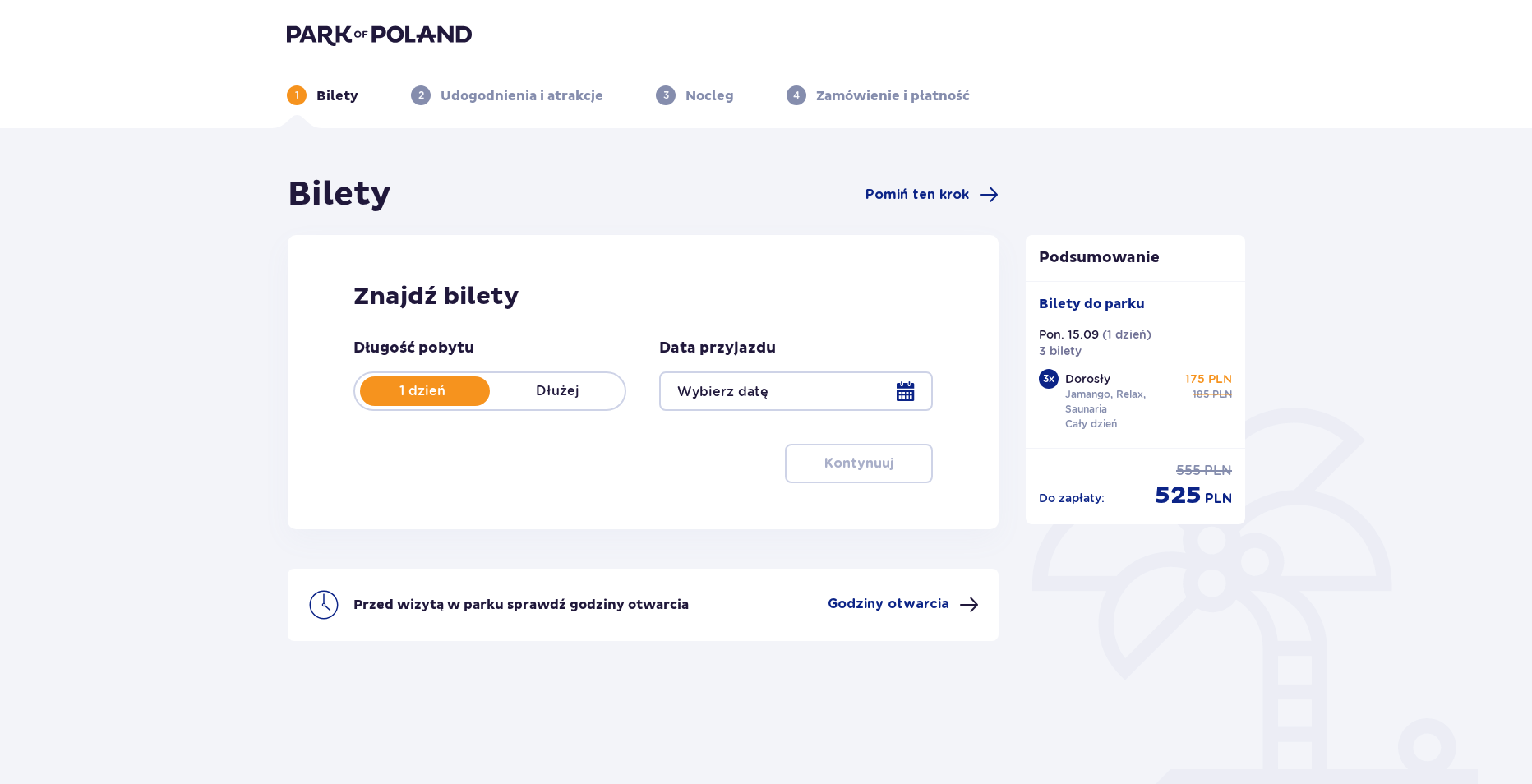
type input "15.09.25"
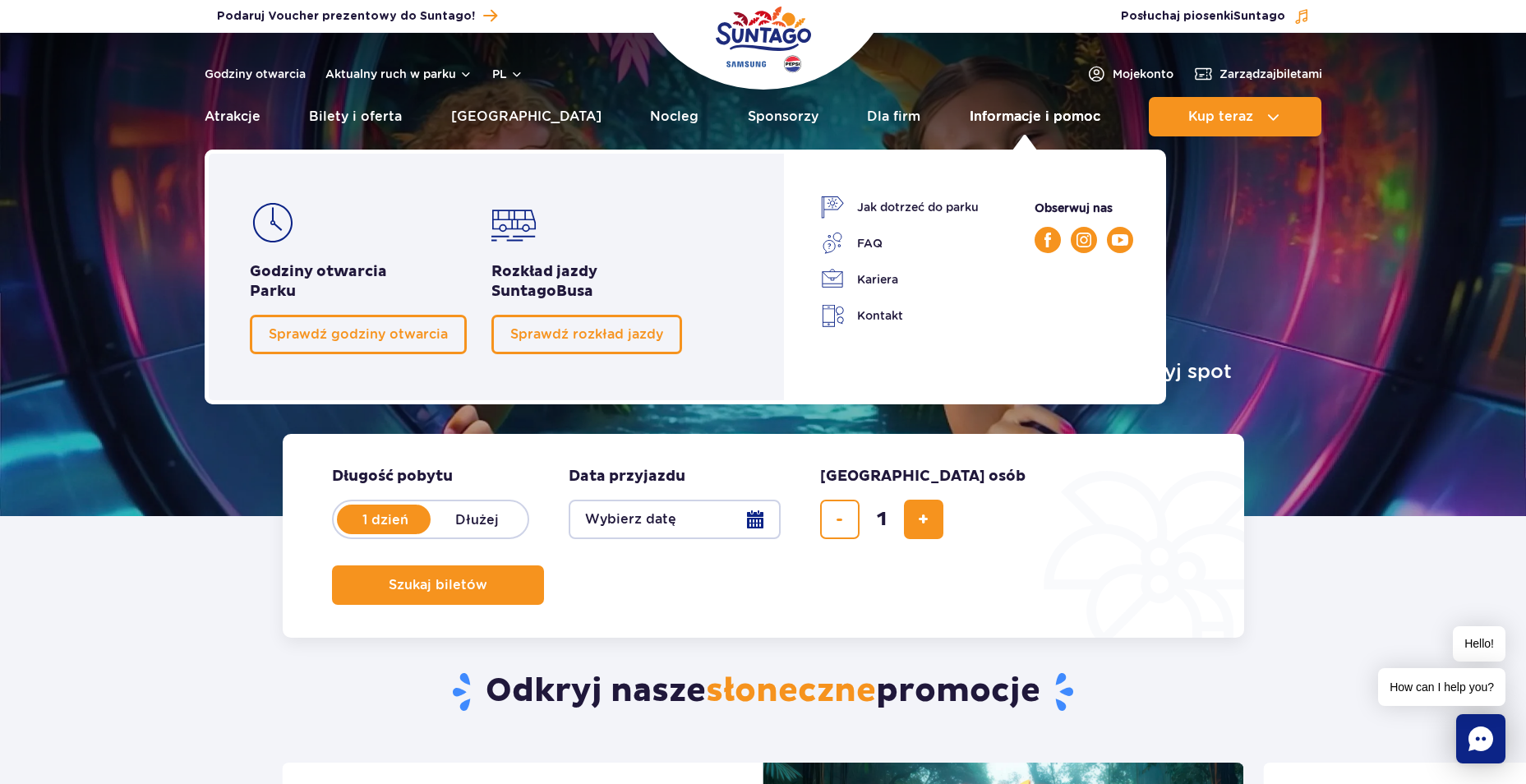
click at [1004, 111] on link "Informacje i pomoc" at bounding box center [1034, 116] width 130 height 40
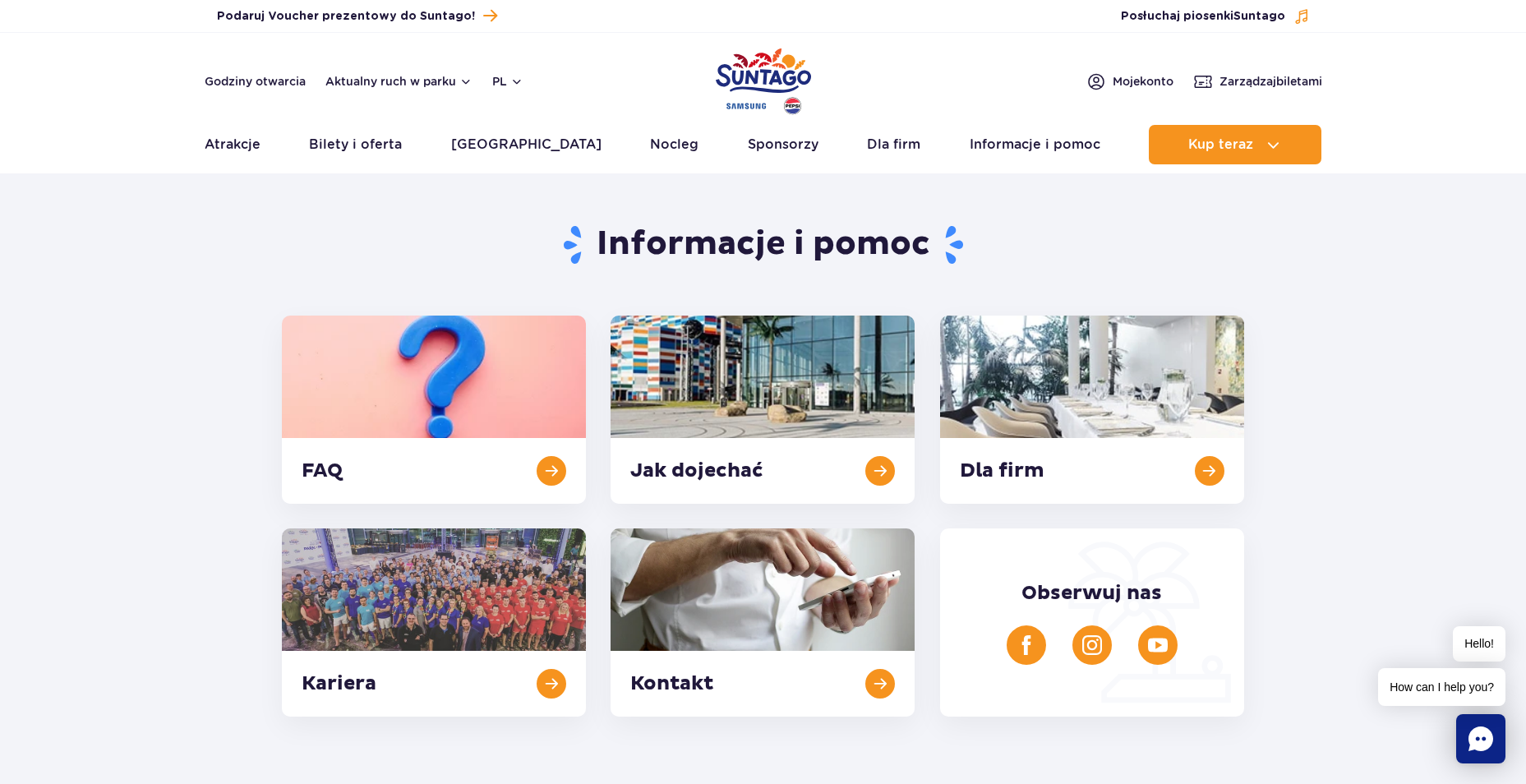
click at [1479, 737] on icon "Chat" at bounding box center [1481, 739] width 25 height 25
